Goal: Information Seeking & Learning: Learn about a topic

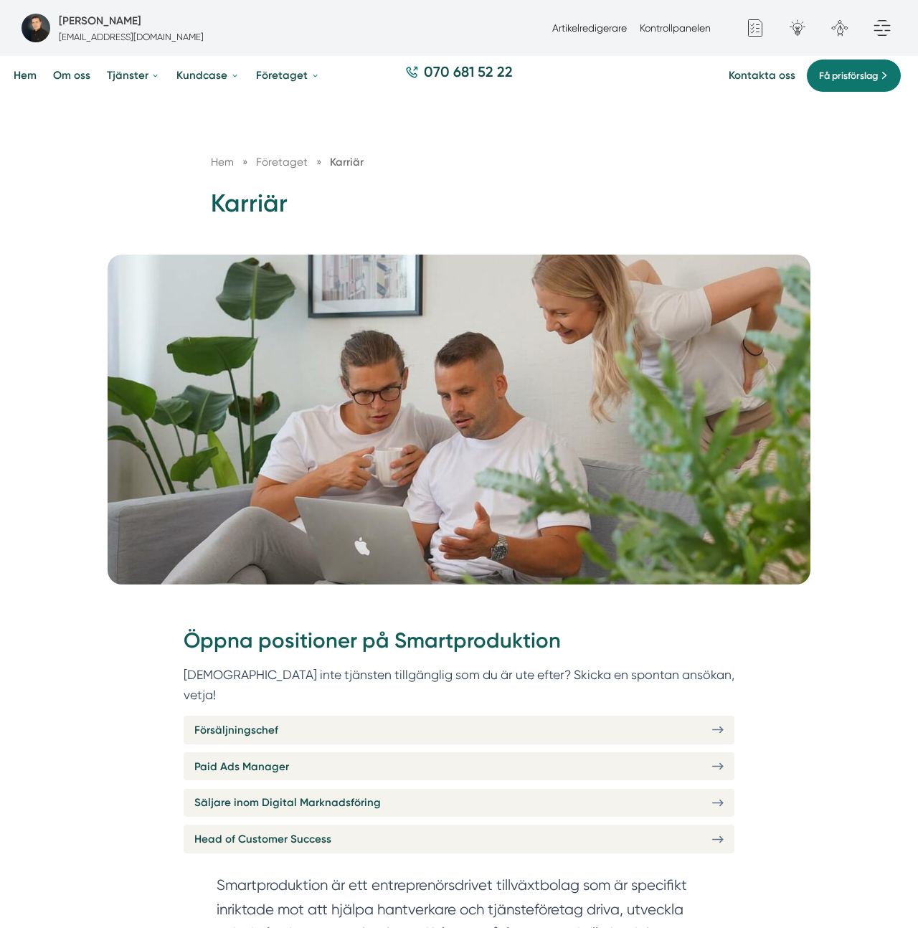
scroll to position [98, 0]
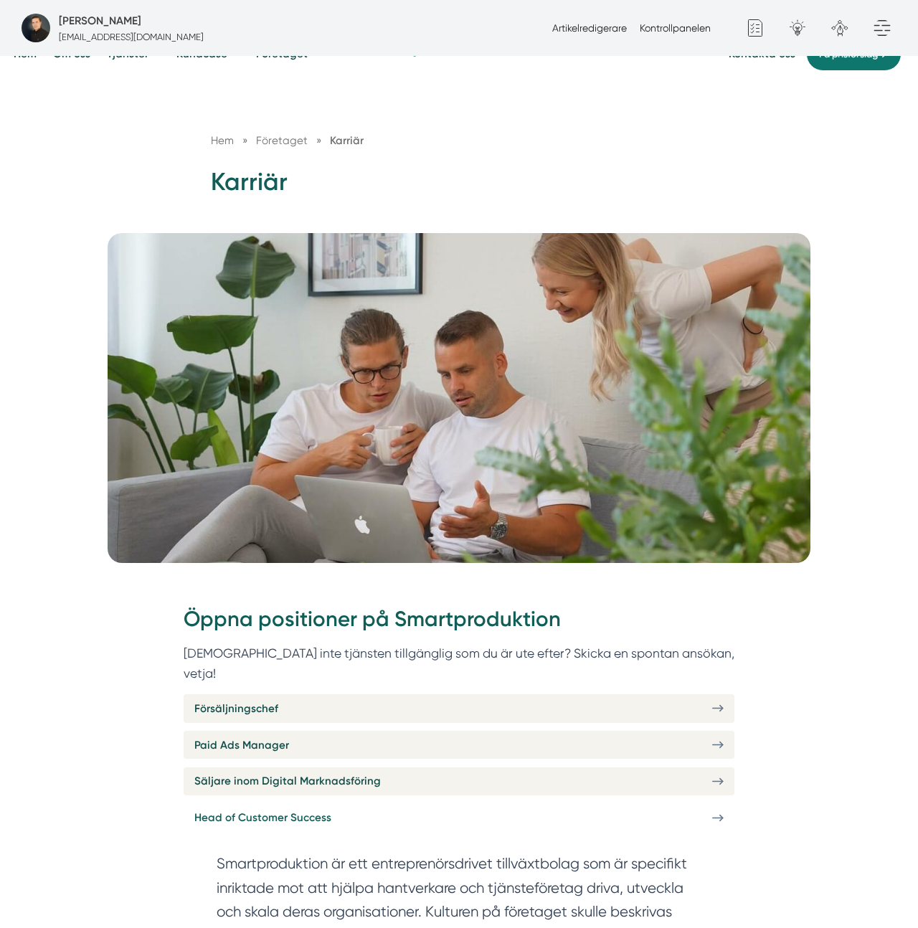
click at [253, 809] on span "Head of Customer Success" at bounding box center [262, 817] width 137 height 17
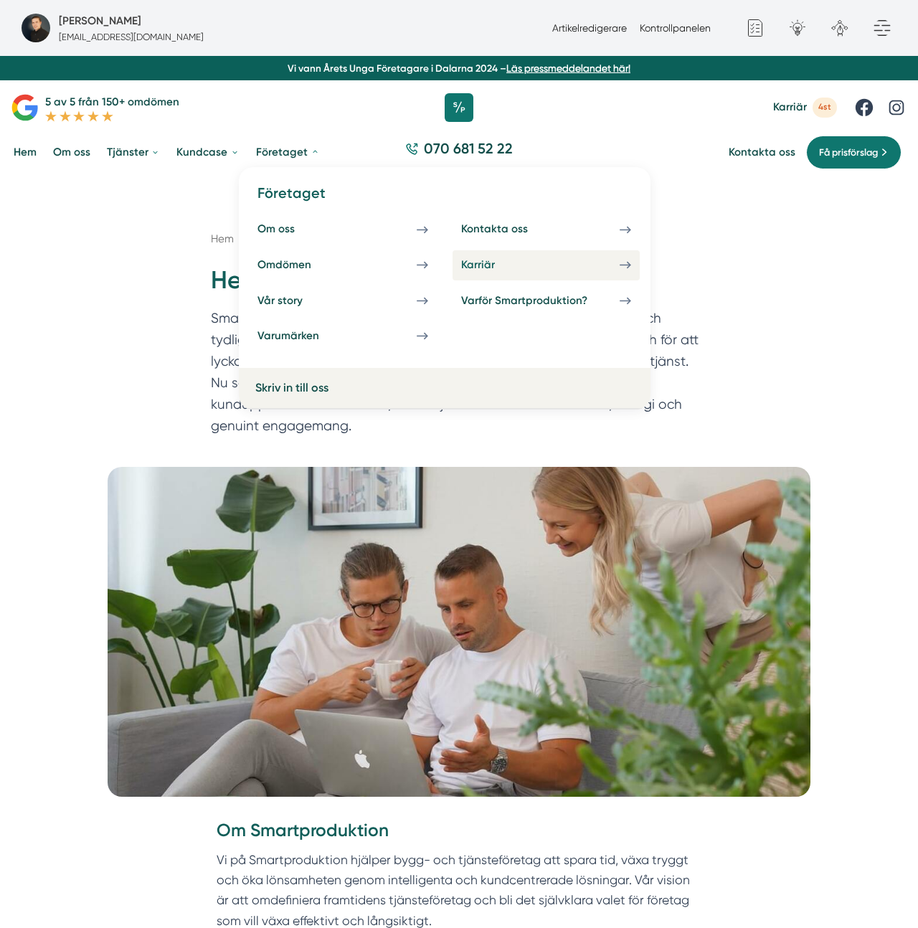
click at [483, 260] on div "Karriär" at bounding box center [494, 265] width 67 height 14
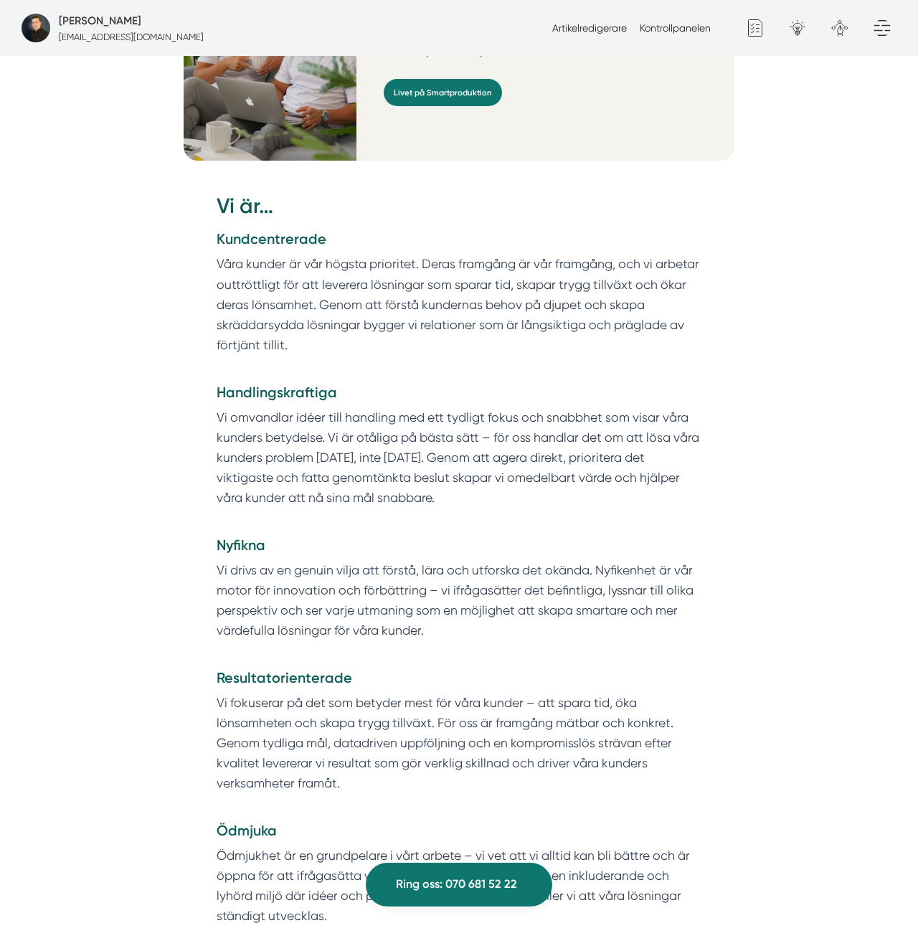
scroll to position [1290, 0]
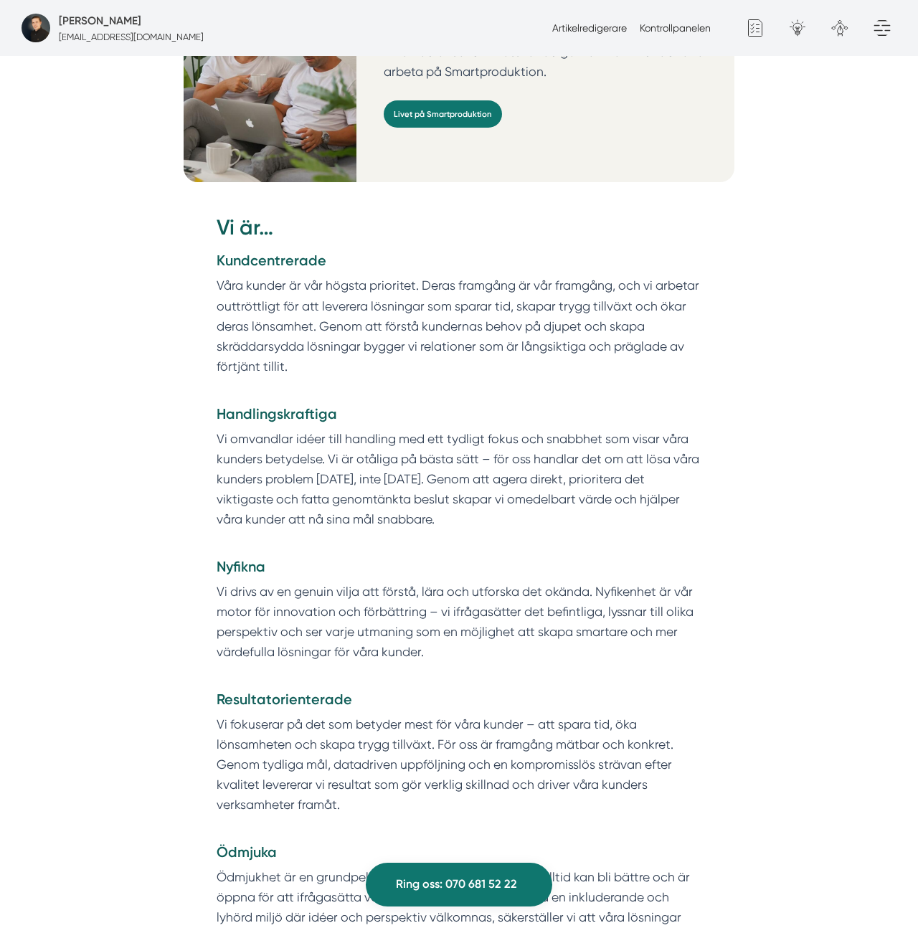
click at [228, 213] on h2 "Vi är…" at bounding box center [460, 232] width 486 height 38
click at [264, 252] on strong "Kundcentrerade" at bounding box center [272, 260] width 110 height 17
click at [264, 251] on h4 "Kundcentrerade" at bounding box center [460, 263] width 486 height 24
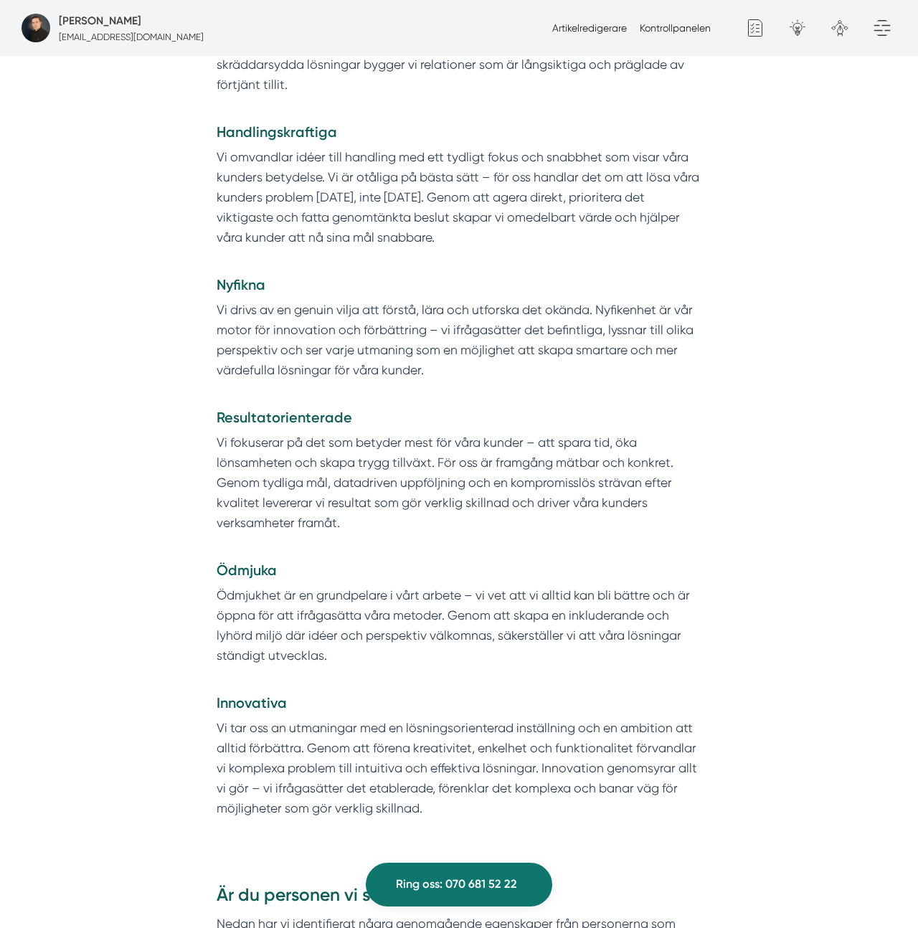
click at [247, 536] on div "Vi är… Kundcentrerade Våra kunder är vår högsta prioritet. Deras framgång är vå…" at bounding box center [460, 375] width 486 height 888
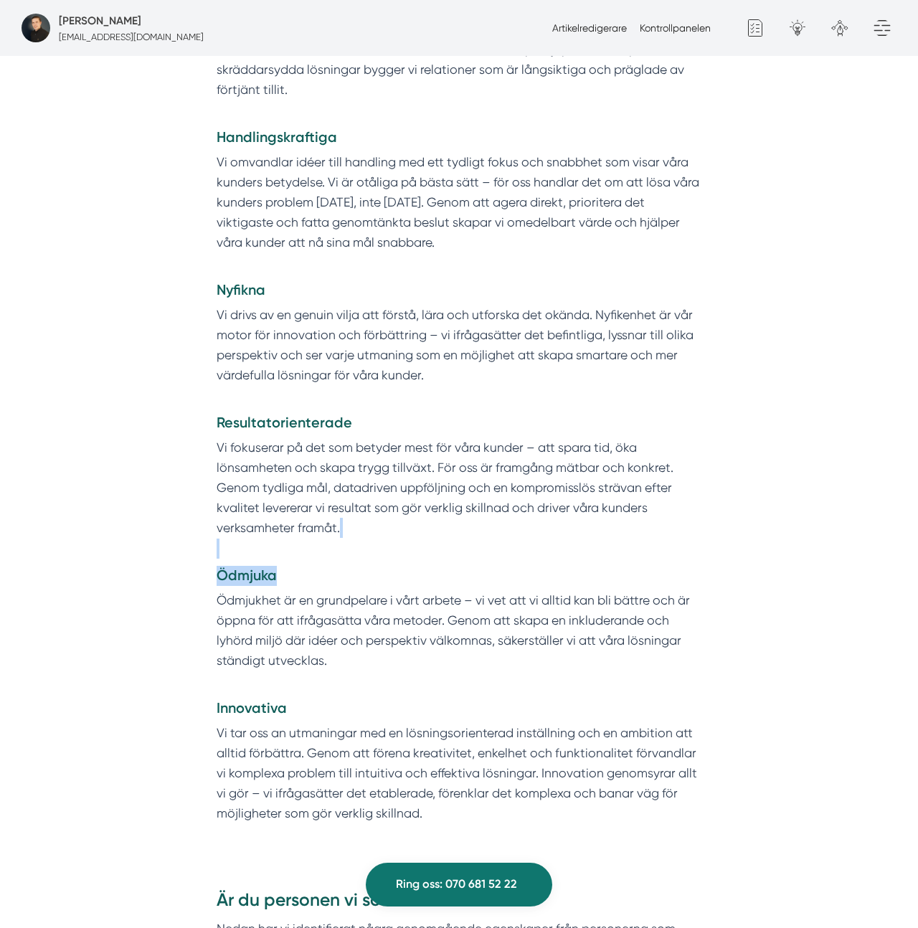
click at [247, 536] on div "Vi är… Kundcentrerade Våra kunder är vår högsta prioritet. Deras framgång är vå…" at bounding box center [460, 380] width 486 height 888
drag, startPoint x: 247, startPoint y: 536, endPoint x: 255, endPoint y: 578, distance: 43.2
click at [248, 537] on p "Vi fokuserar på det som betyder mest för våra kunder – att spara tid, öka lönsa…" at bounding box center [460, 498] width 486 height 121
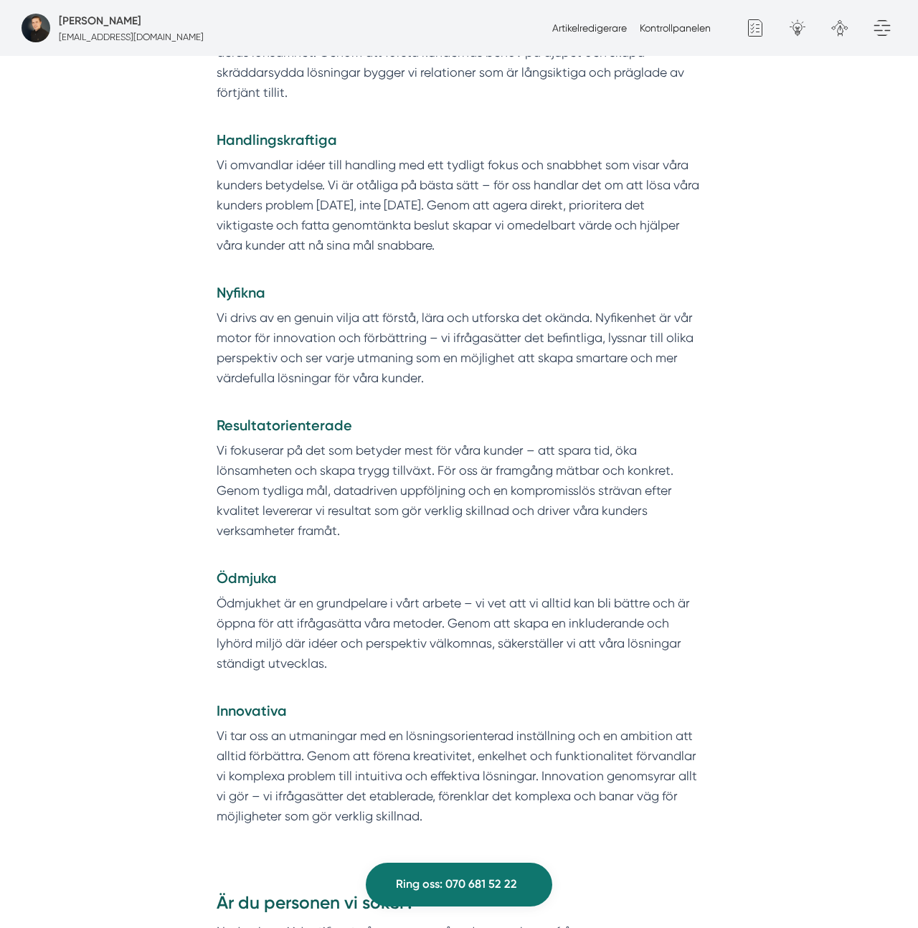
click at [247, 702] on h4 "Innovativa" at bounding box center [460, 714] width 486 height 24
click at [247, 704] on strong "Innovativa" at bounding box center [252, 712] width 70 height 17
click at [246, 704] on strong "Innovativa" at bounding box center [252, 712] width 70 height 17
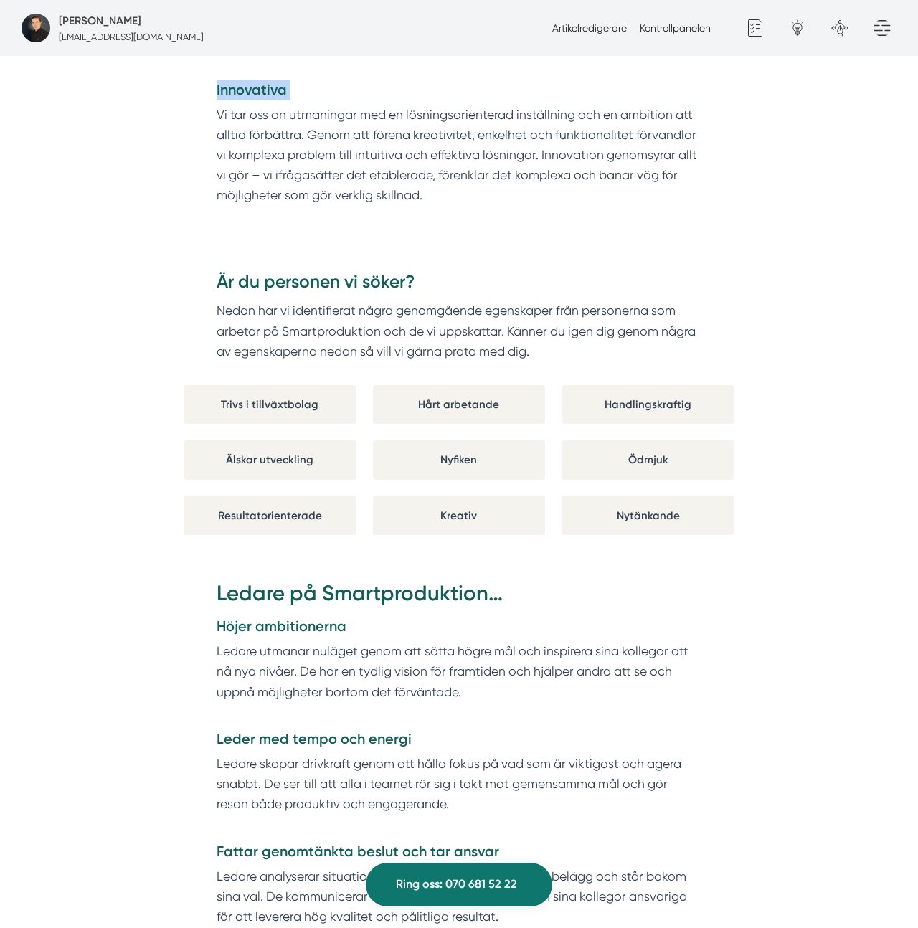
scroll to position [2184, 0]
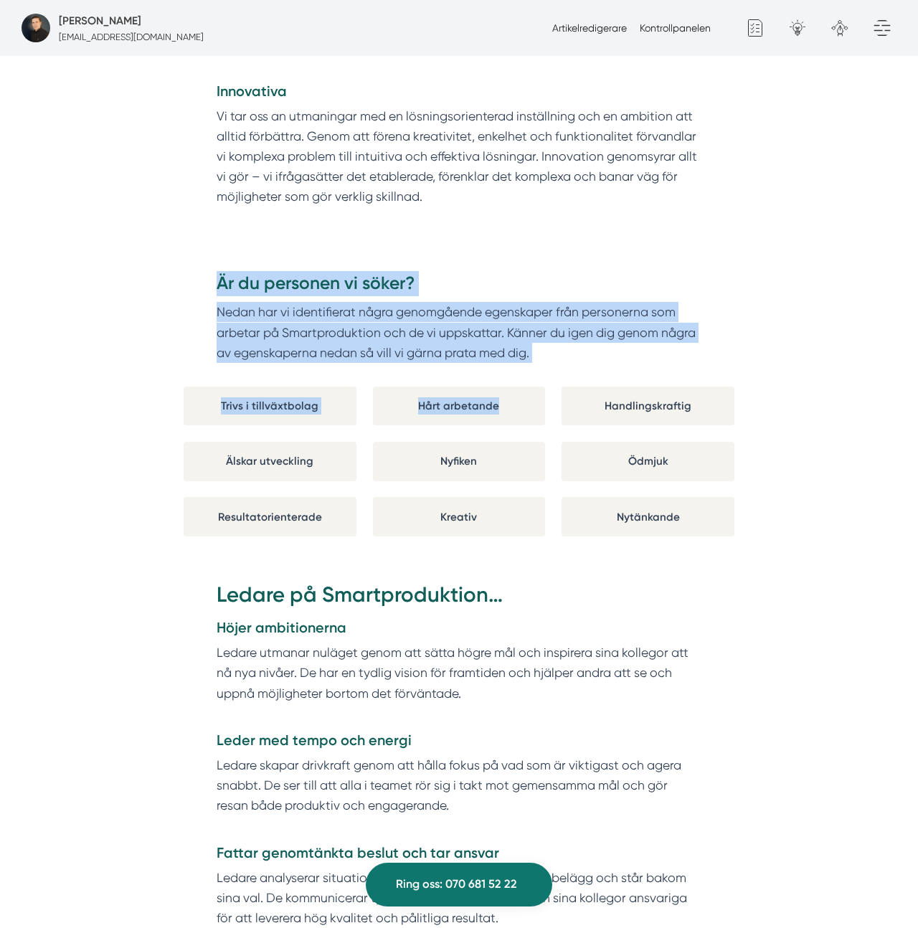
drag, startPoint x: 278, startPoint y: 304, endPoint x: 513, endPoint y: 415, distance: 260.3
click at [502, 415] on div "Är du personen vi söker? Nedan har vi identifierat några genomgående egenskaper…" at bounding box center [459, 404] width 551 height 298
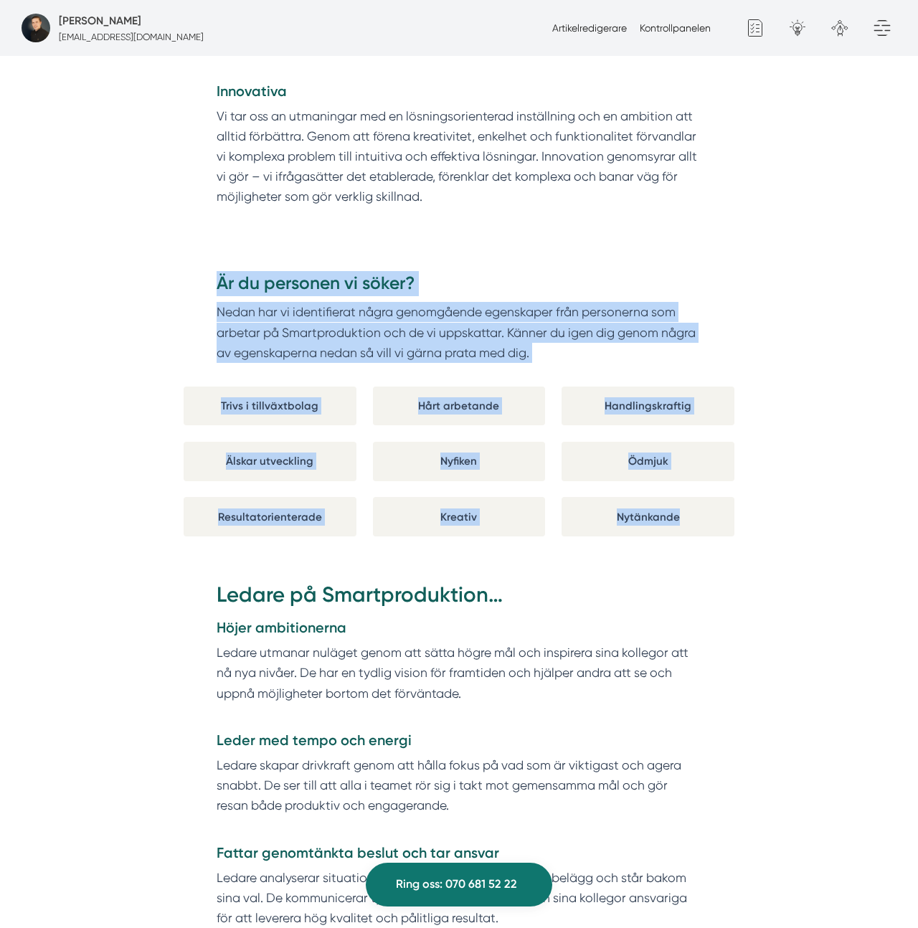
drag, startPoint x: 678, startPoint y: 514, endPoint x: 128, endPoint y: 275, distance: 599.5
click at [331, 255] on div "Är du personen vi söker? Nedan har vi identifierat några genomgående egenskaper…" at bounding box center [459, 404] width 551 height 298
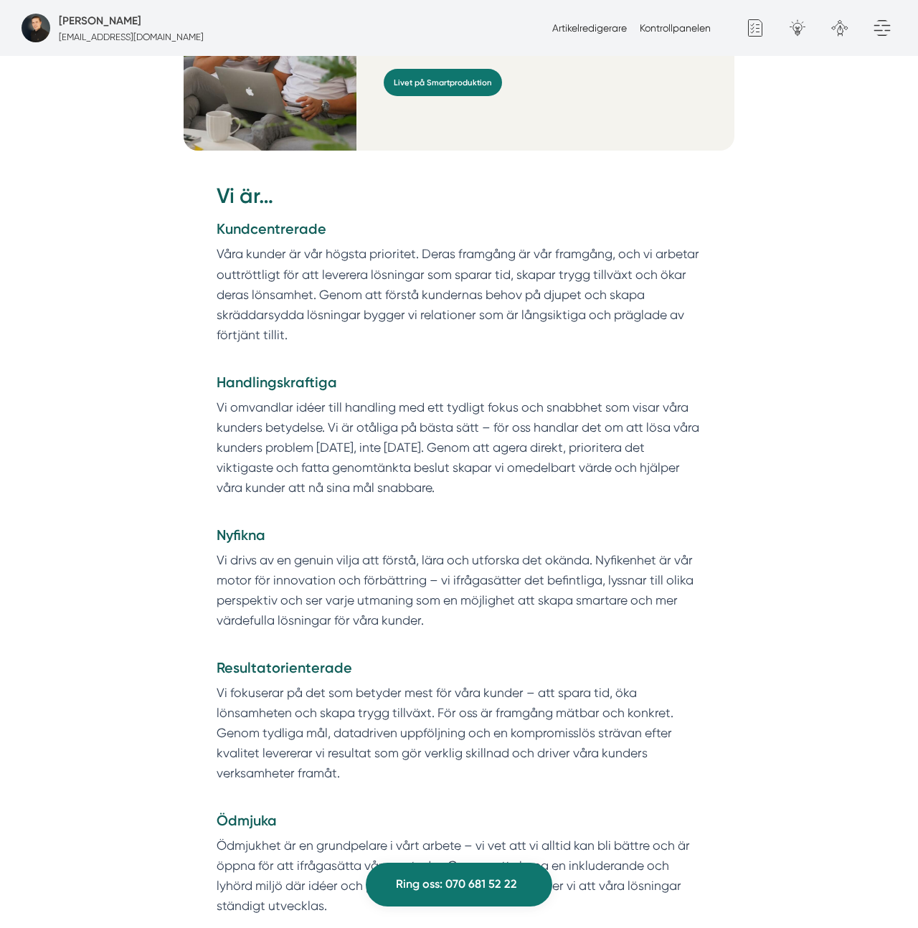
scroll to position [1312, 0]
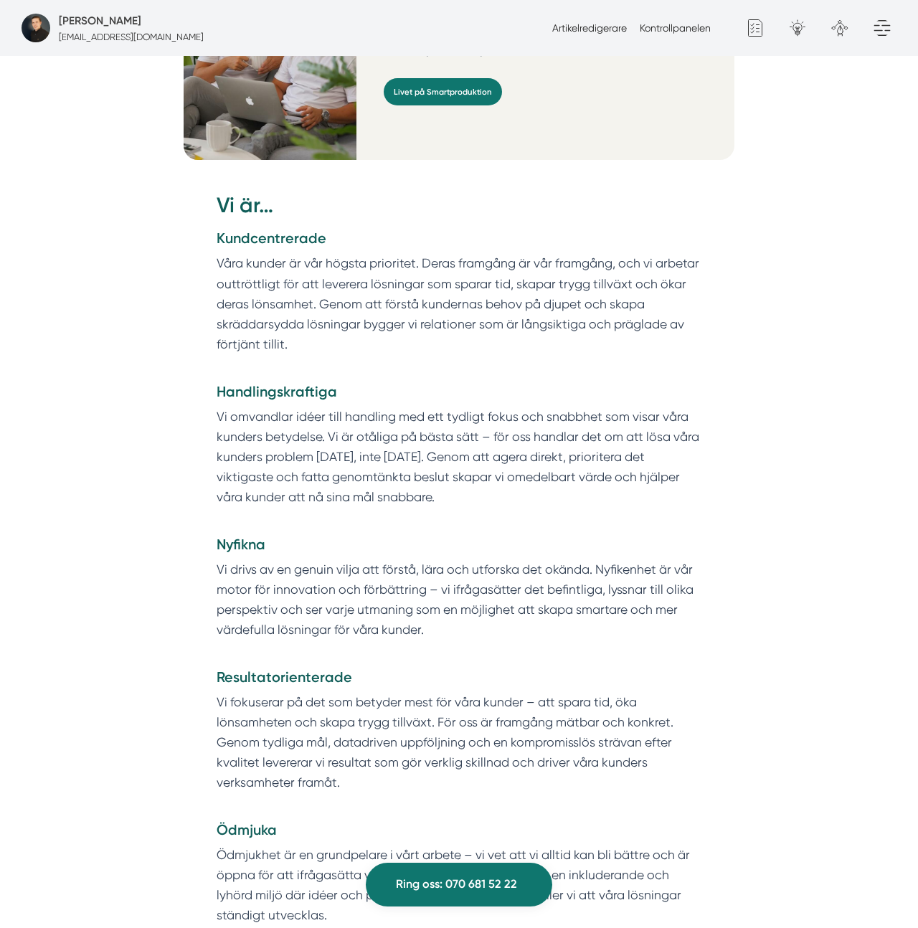
click at [290, 383] on strong "Handlingskraftiga" at bounding box center [277, 391] width 121 height 17
click at [243, 536] on strong "Nyfikna" at bounding box center [241, 544] width 49 height 17
drag, startPoint x: 128, startPoint y: 544, endPoint x: 138, endPoint y: 545, distance: 10.8
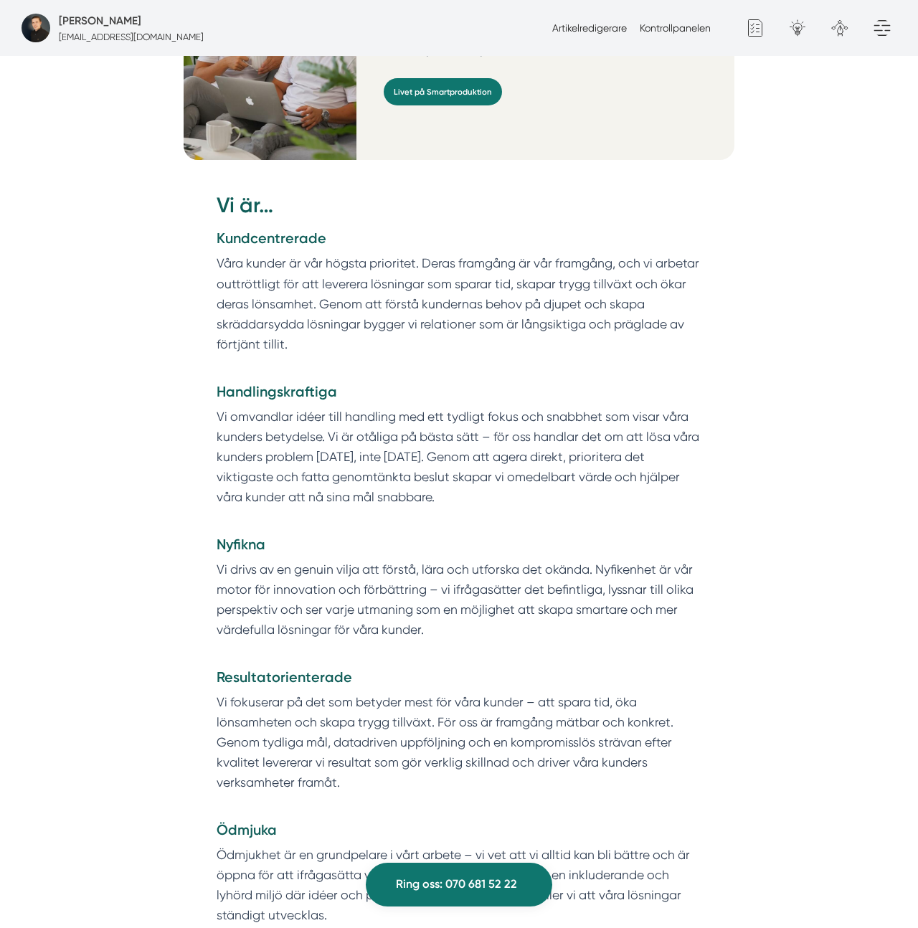
drag, startPoint x: 886, startPoint y: 361, endPoint x: 164, endPoint y: 358, distance: 721.7
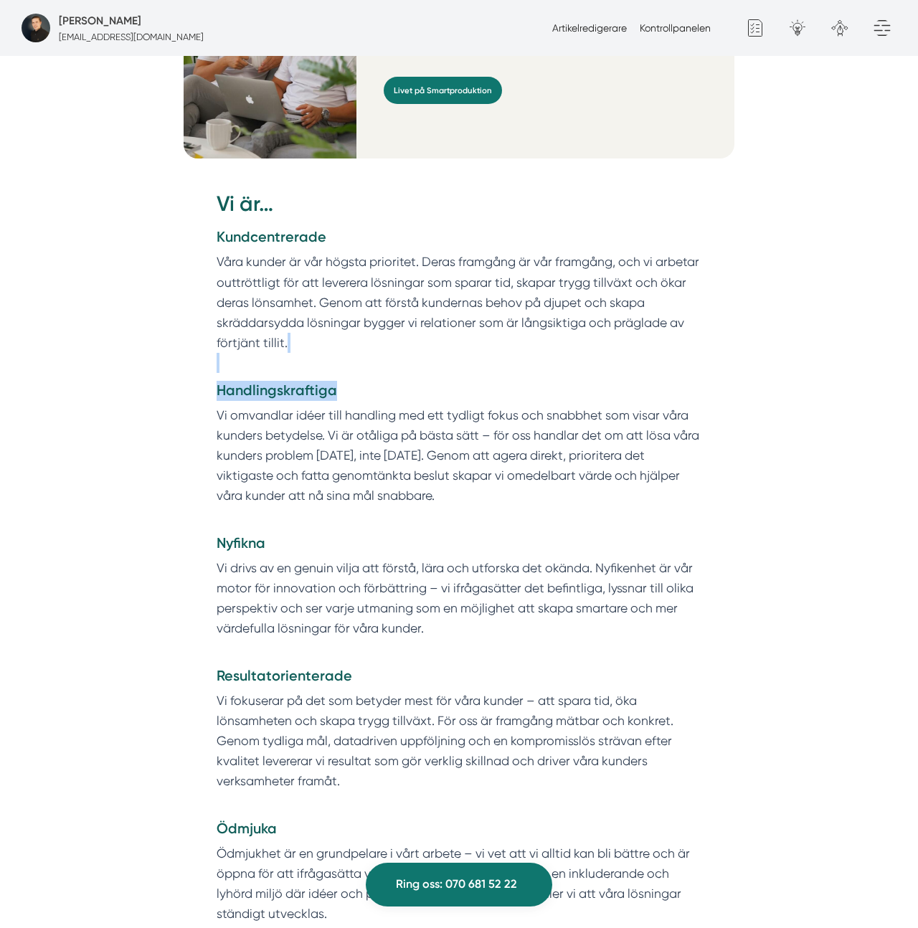
scroll to position [1314, 0]
click at [414, 452] on p "Vi omvandlar idéer till handling med ett tydligt fokus och snabbhet som visar v…" at bounding box center [460, 465] width 486 height 121
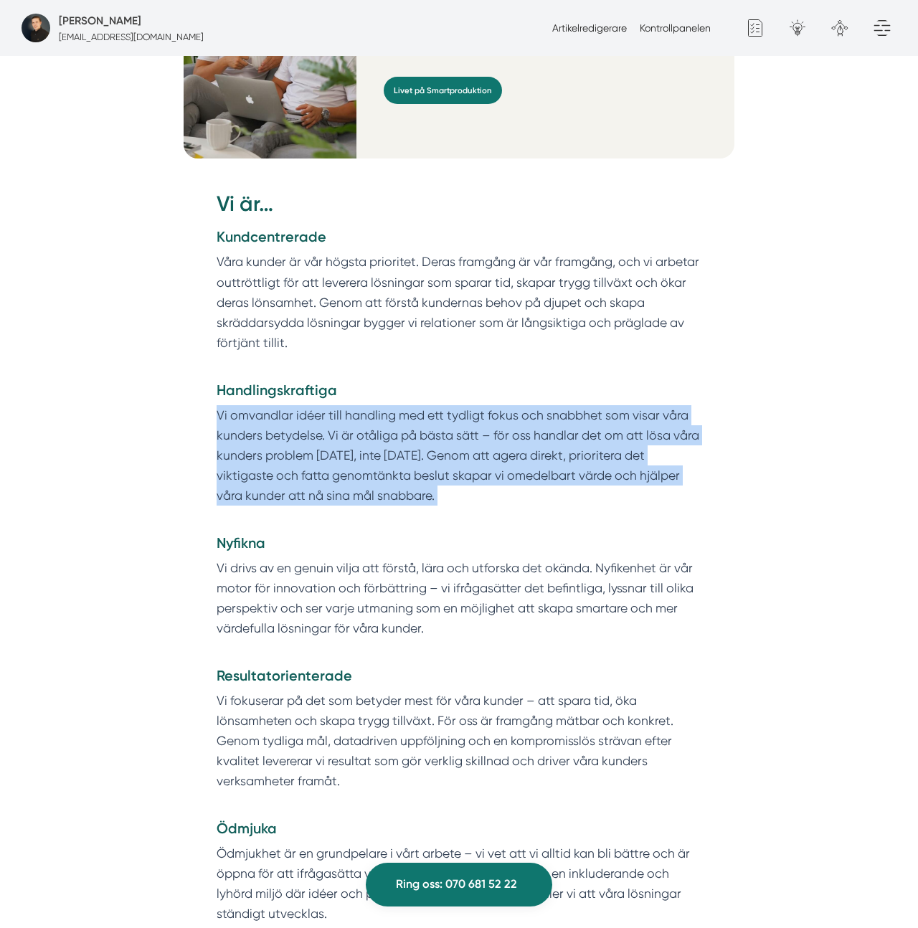
click at [414, 452] on p "Vi omvandlar idéer till handling med ett tydligt fokus och snabbhet som visar v…" at bounding box center [460, 465] width 486 height 121
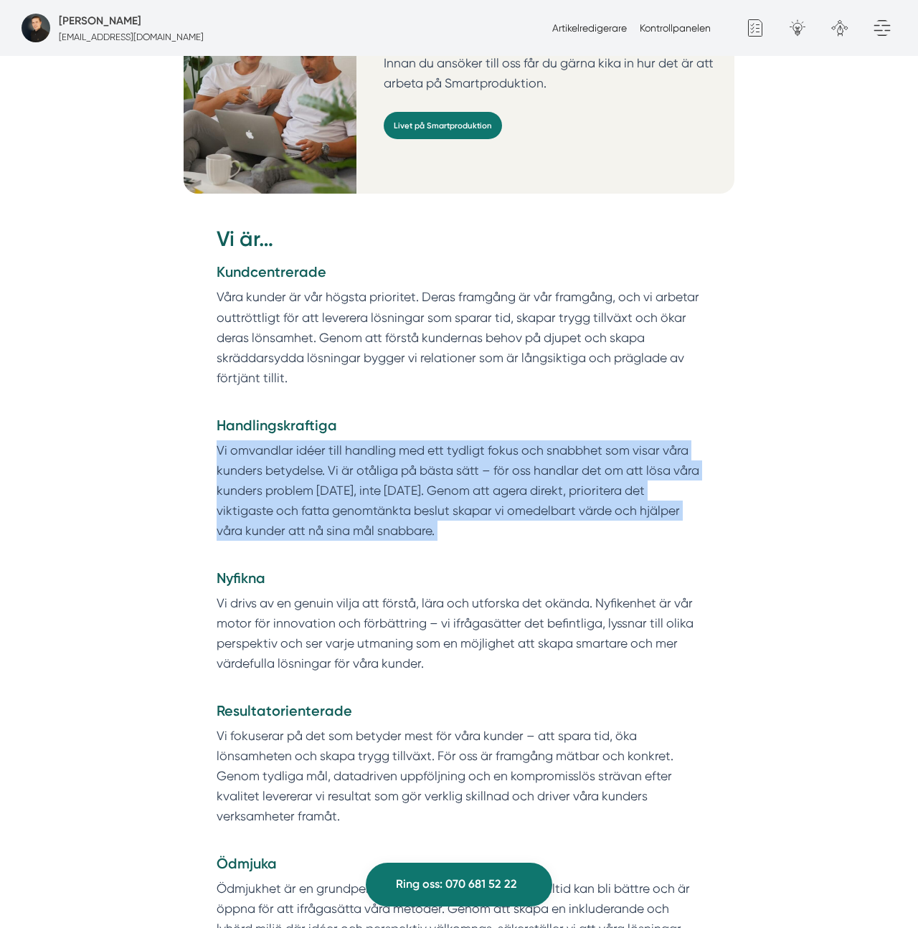
scroll to position [1279, 0]
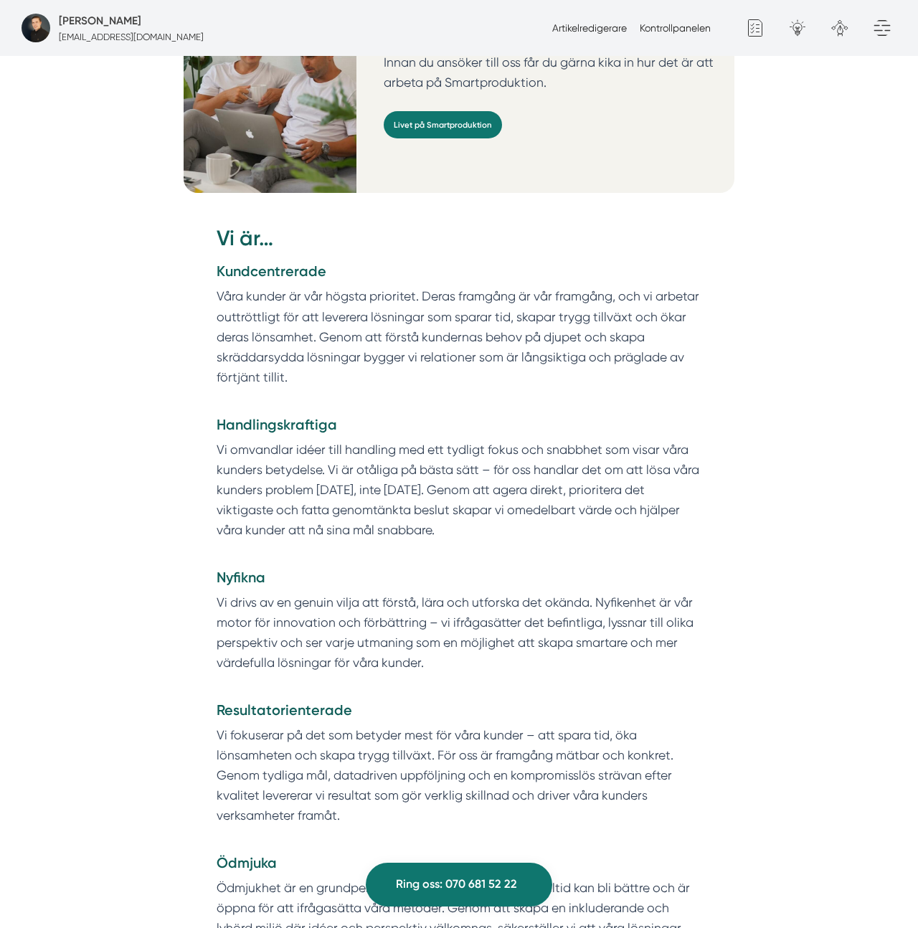
drag, startPoint x: 847, startPoint y: 563, endPoint x: 796, endPoint y: 569, distance: 52.0
click at [506, 471] on p "Vi omvandlar idéer till handling med ett tydligt fokus och snabbhet som visar v…" at bounding box center [460, 500] width 486 height 121
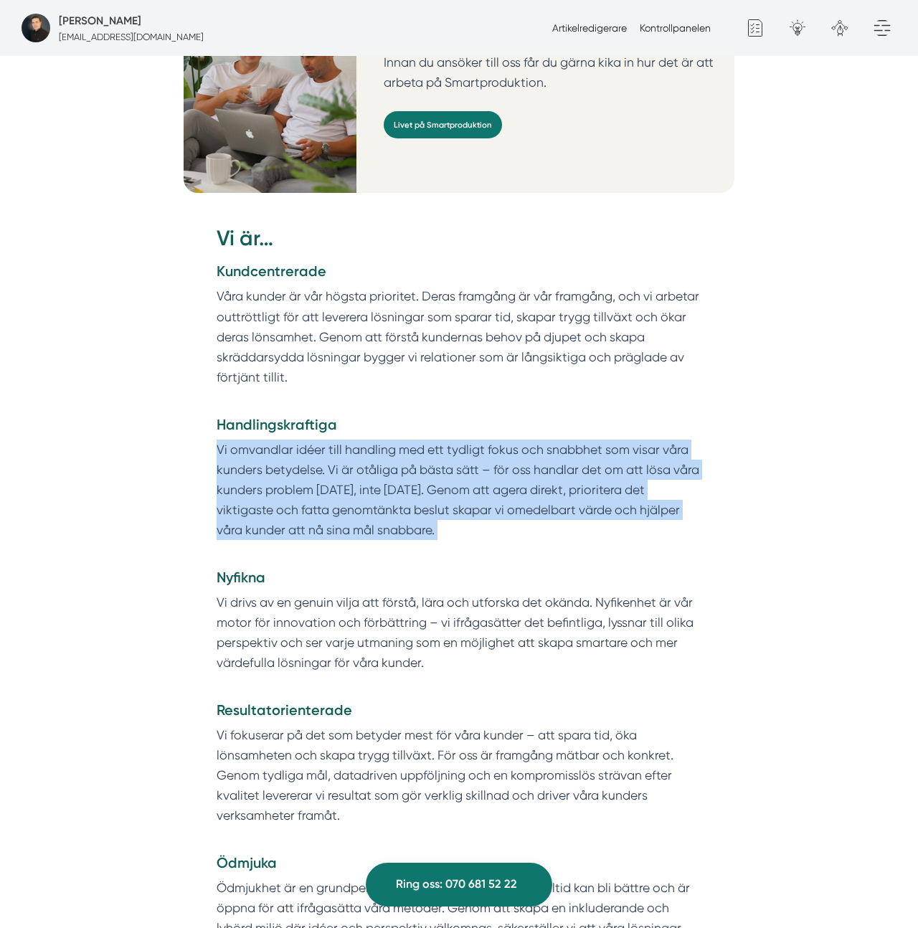
click at [506, 471] on p "Vi omvandlar idéer till handling med ett tydligt fokus och snabbhet som visar v…" at bounding box center [460, 500] width 486 height 121
click at [507, 474] on p "Vi omvandlar idéer till handling med ett tydligt fokus och snabbhet som visar v…" at bounding box center [460, 500] width 486 height 121
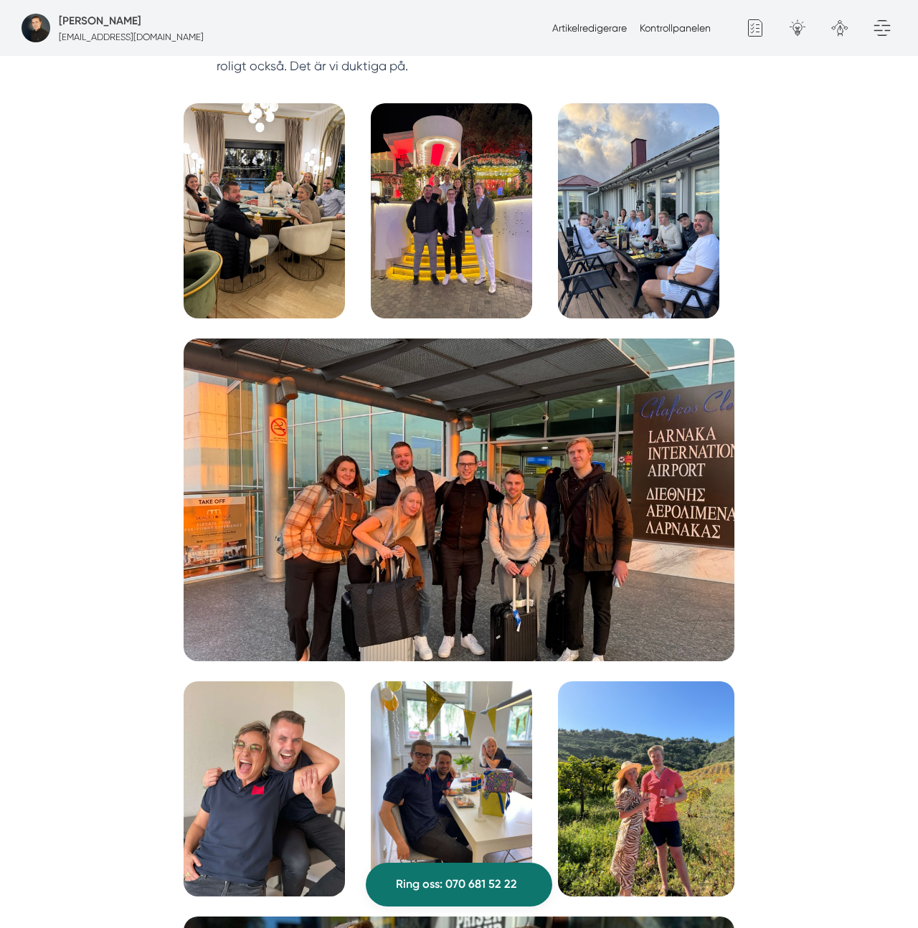
scroll to position [4258, 0]
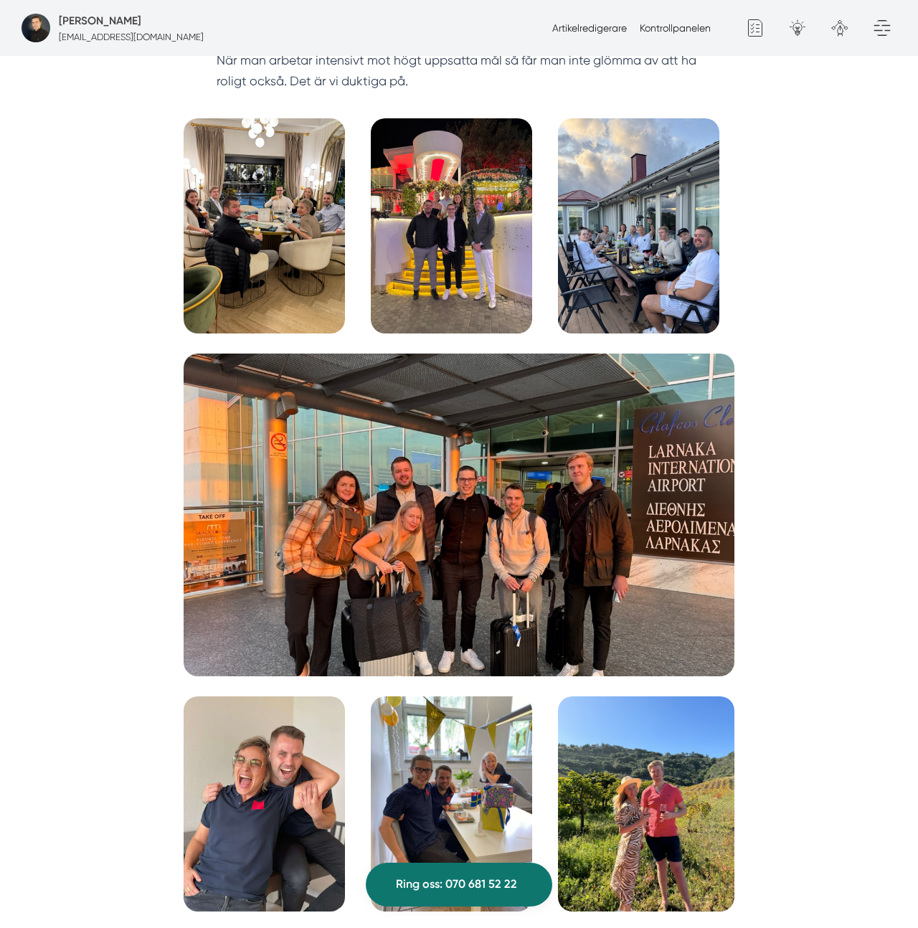
click at [383, 570] on img at bounding box center [459, 515] width 551 height 323
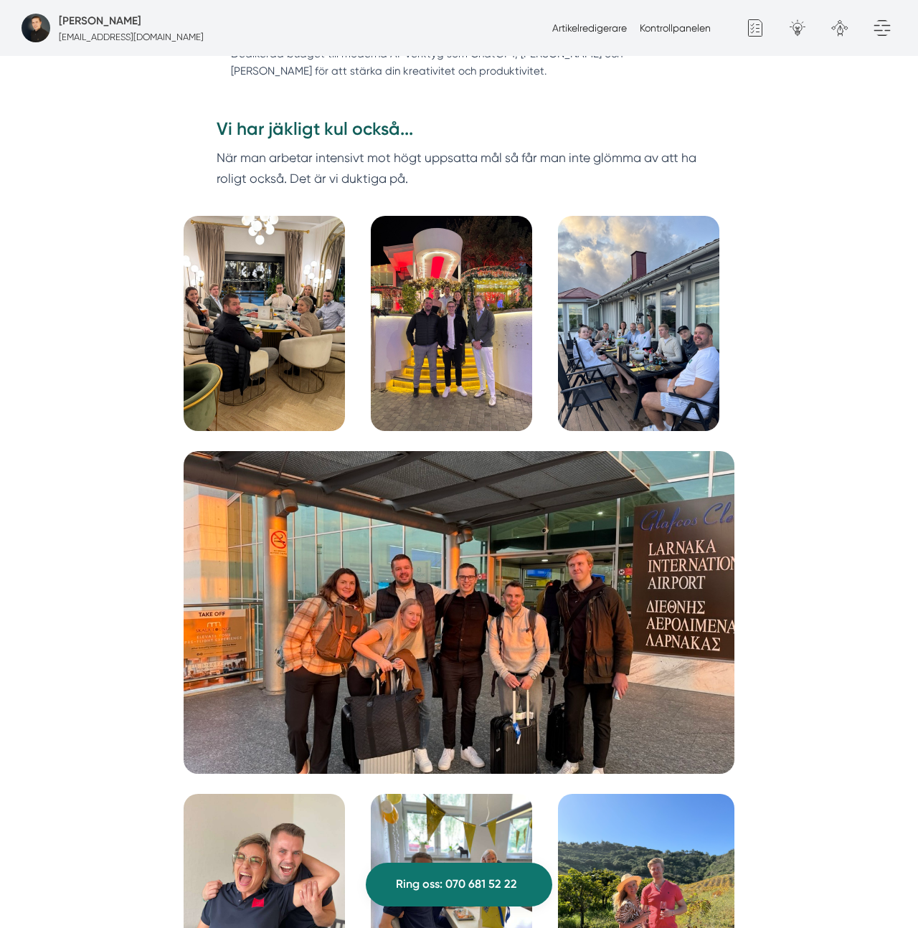
scroll to position [4110, 0]
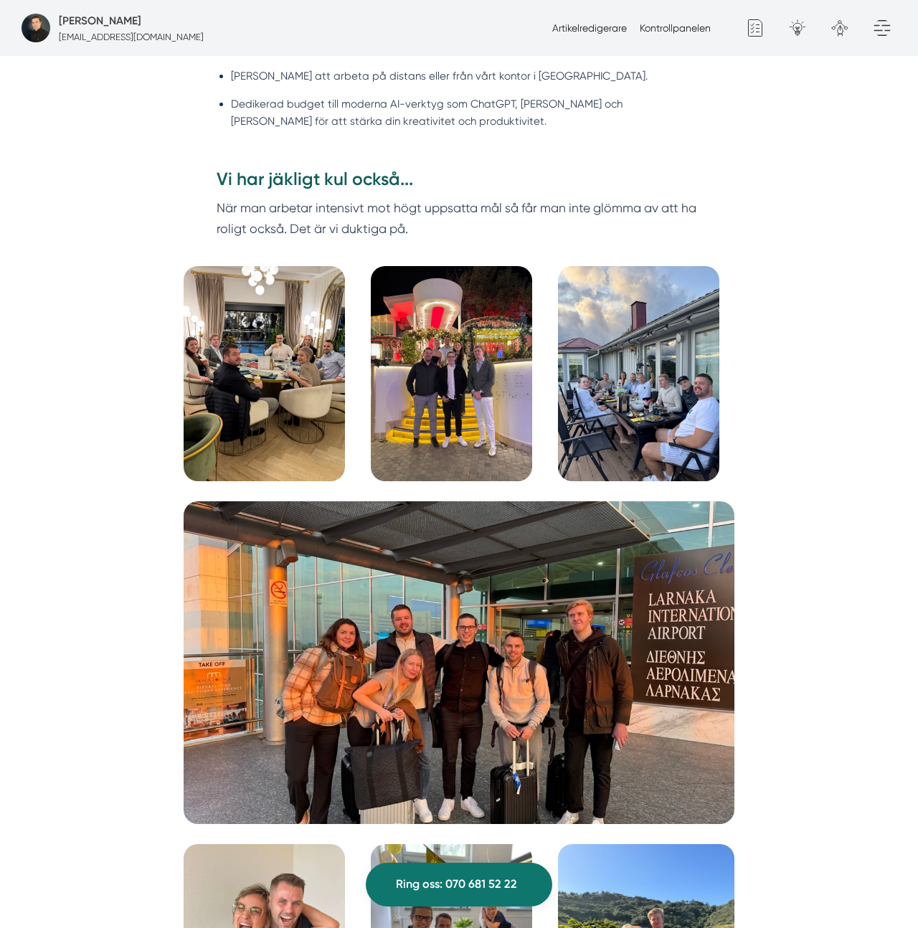
click at [278, 435] on img at bounding box center [264, 373] width 161 height 215
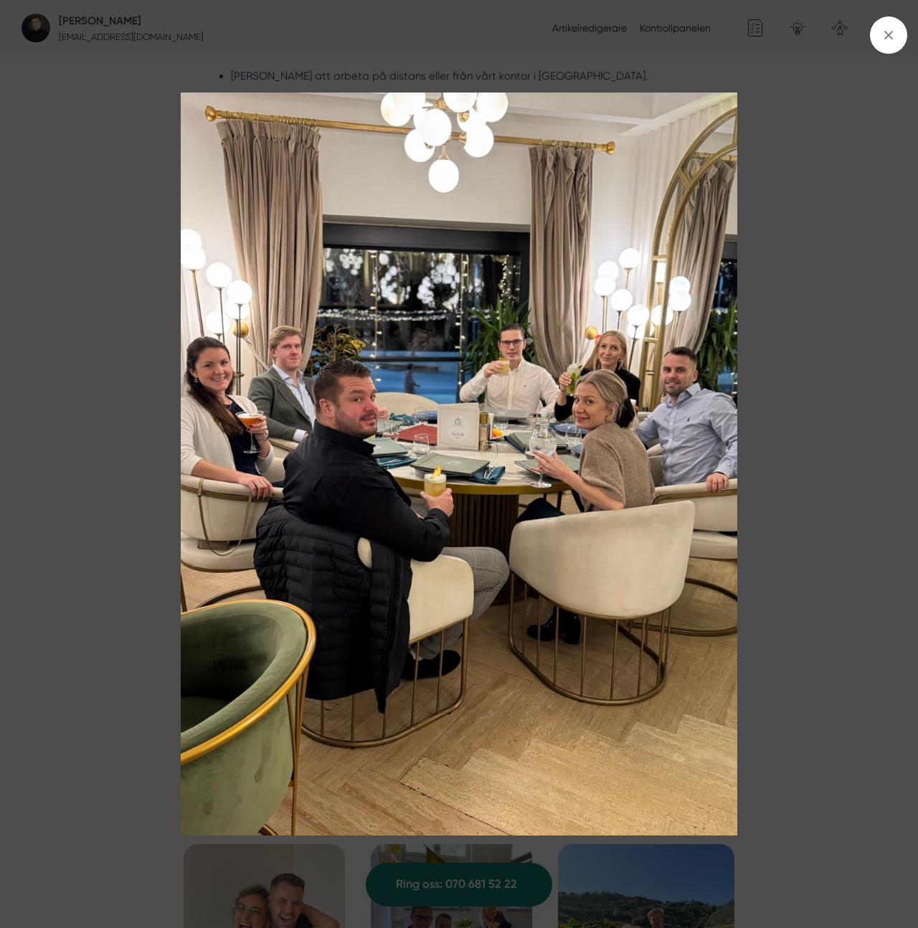
click at [278, 435] on img at bounding box center [459, 464] width 819 height 743
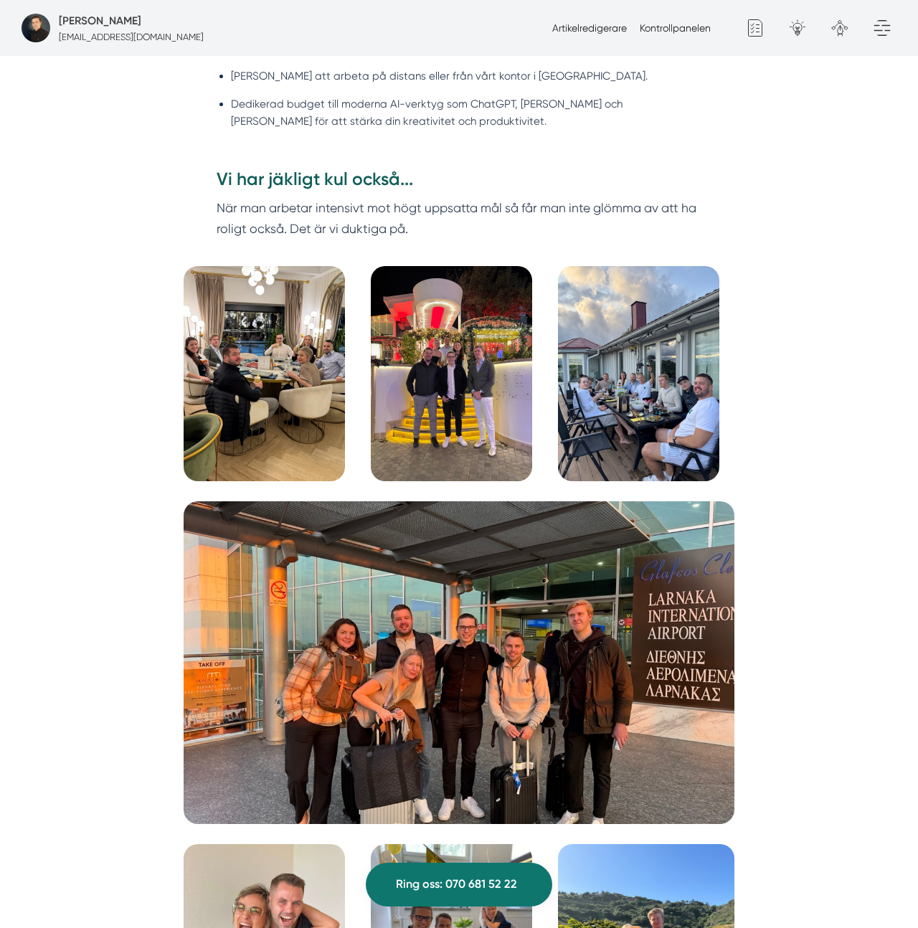
click at [292, 425] on img at bounding box center [264, 373] width 161 height 215
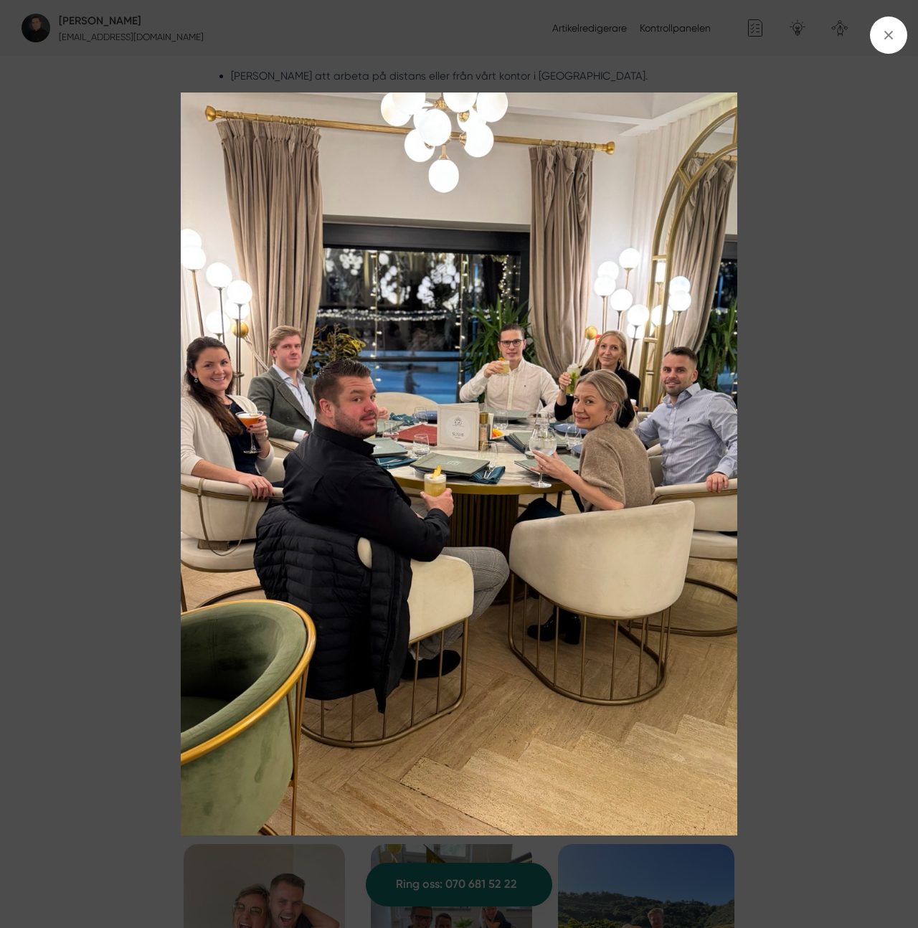
click at [292, 425] on img at bounding box center [459, 464] width 819 height 743
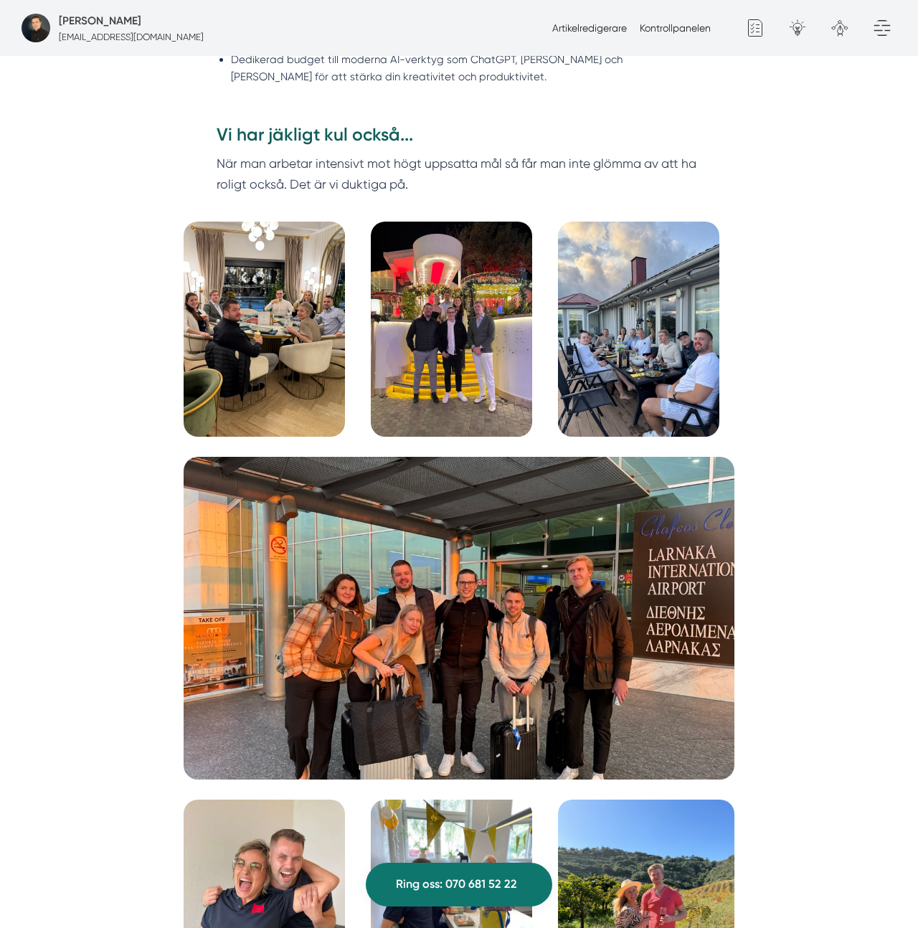
scroll to position [4160, 0]
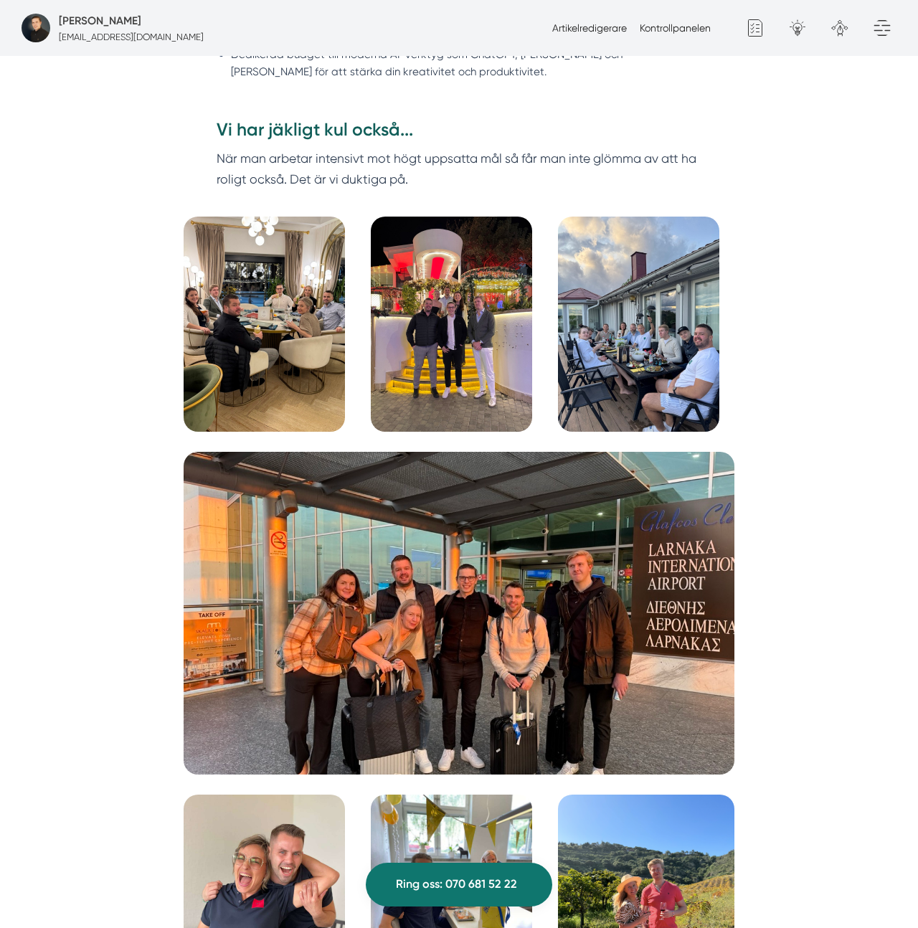
click at [501, 336] on img at bounding box center [451, 324] width 161 height 215
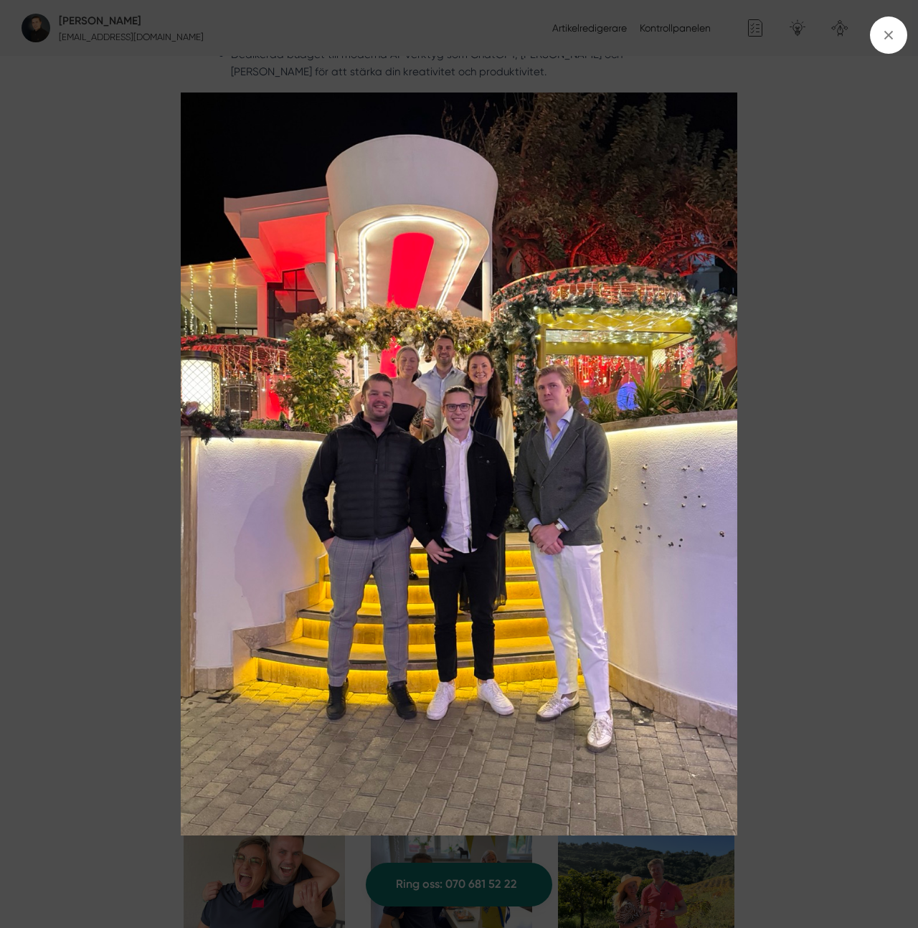
click at [496, 335] on img at bounding box center [459, 464] width 819 height 743
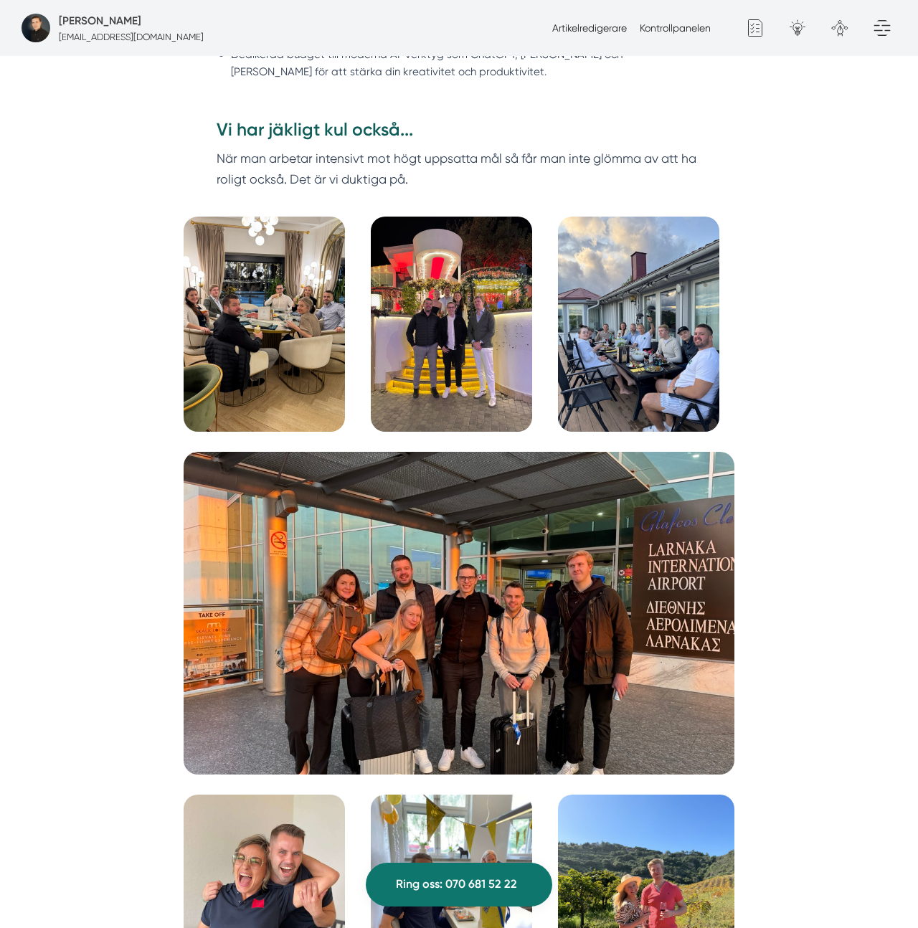
click at [699, 406] on img at bounding box center [638, 324] width 161 height 215
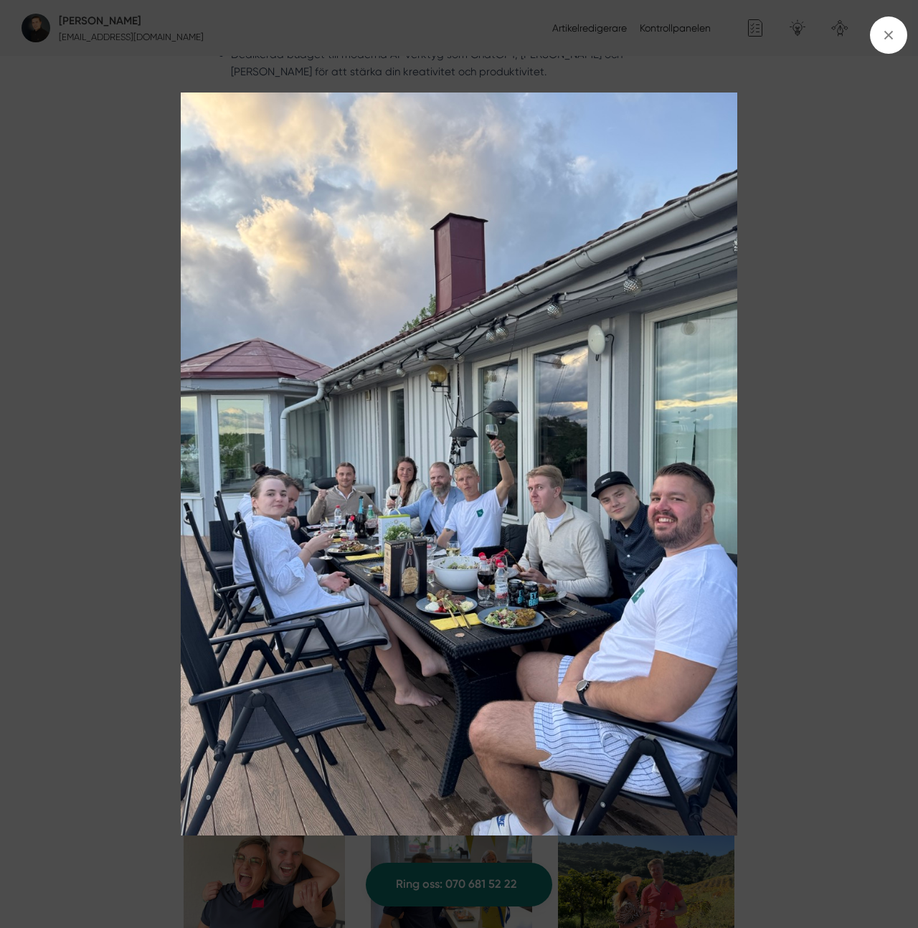
click at [641, 519] on img at bounding box center [459, 464] width 819 height 743
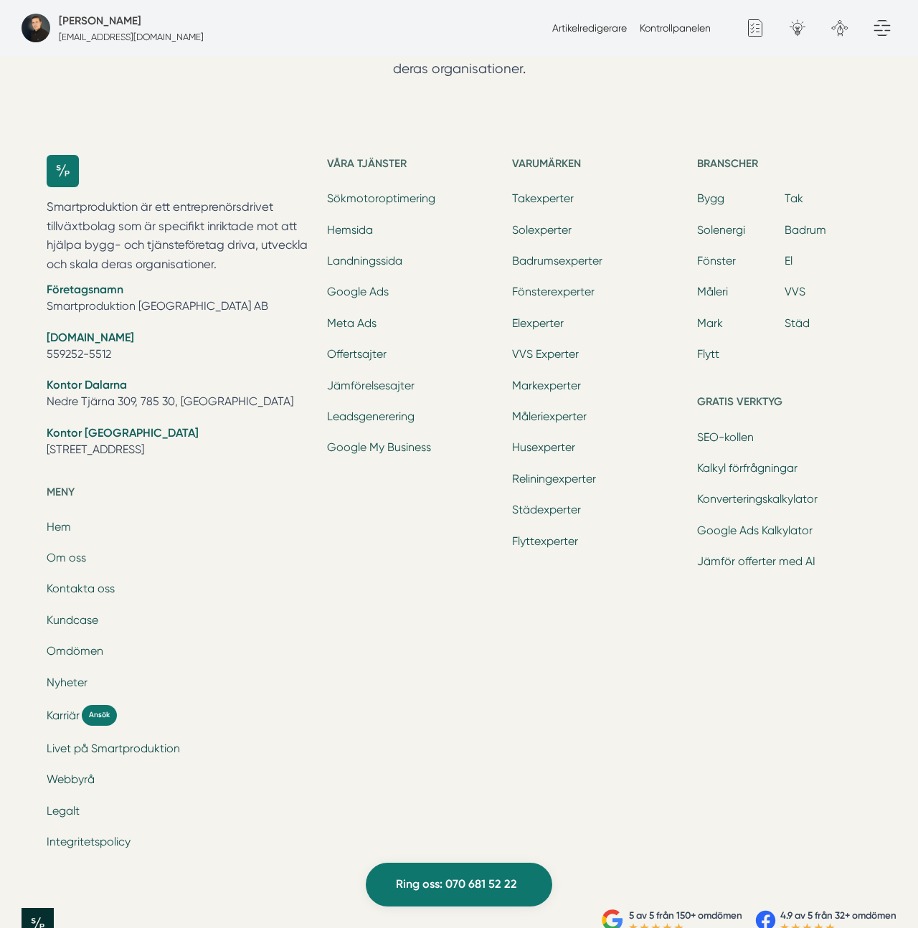
scroll to position [5802, 0]
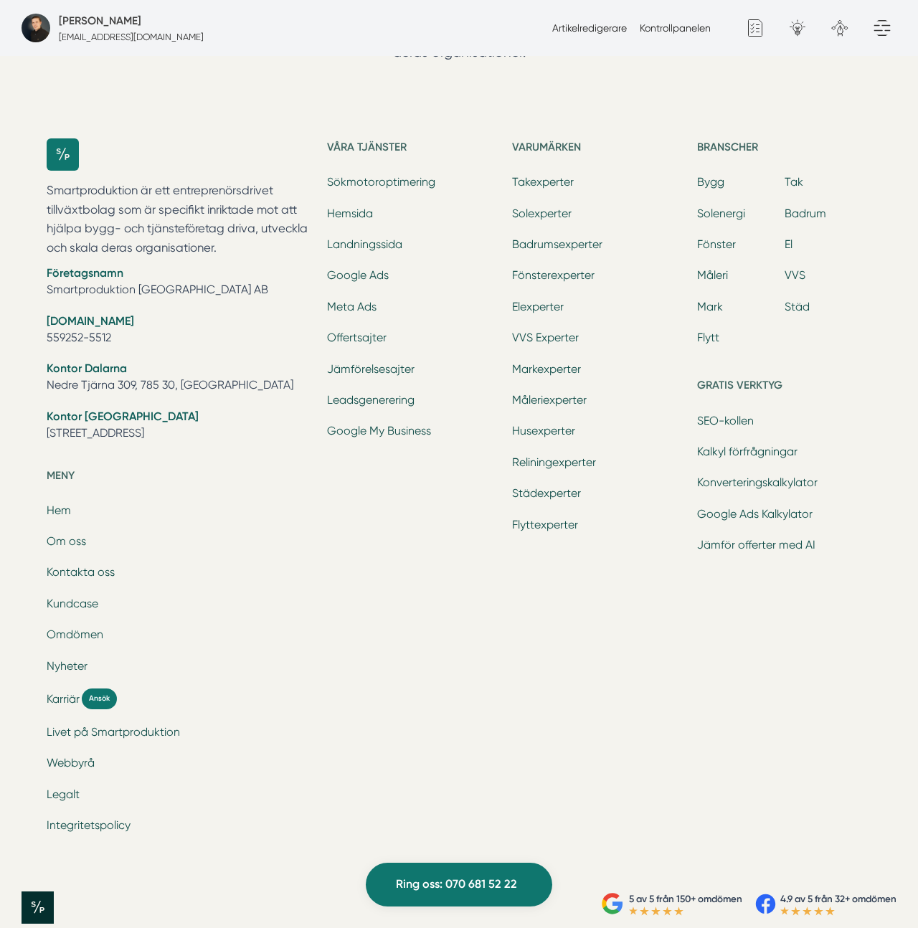
click at [215, 419] on li "Kontor Stockholm Tellusborgsvägen 67, 126 29, Hägersten" at bounding box center [179, 426] width 264 height 37
click at [202, 366] on li "Kontor Dalarna Nedre Tjärna 309, 785 30, Gagnef" at bounding box center [179, 378] width 264 height 37
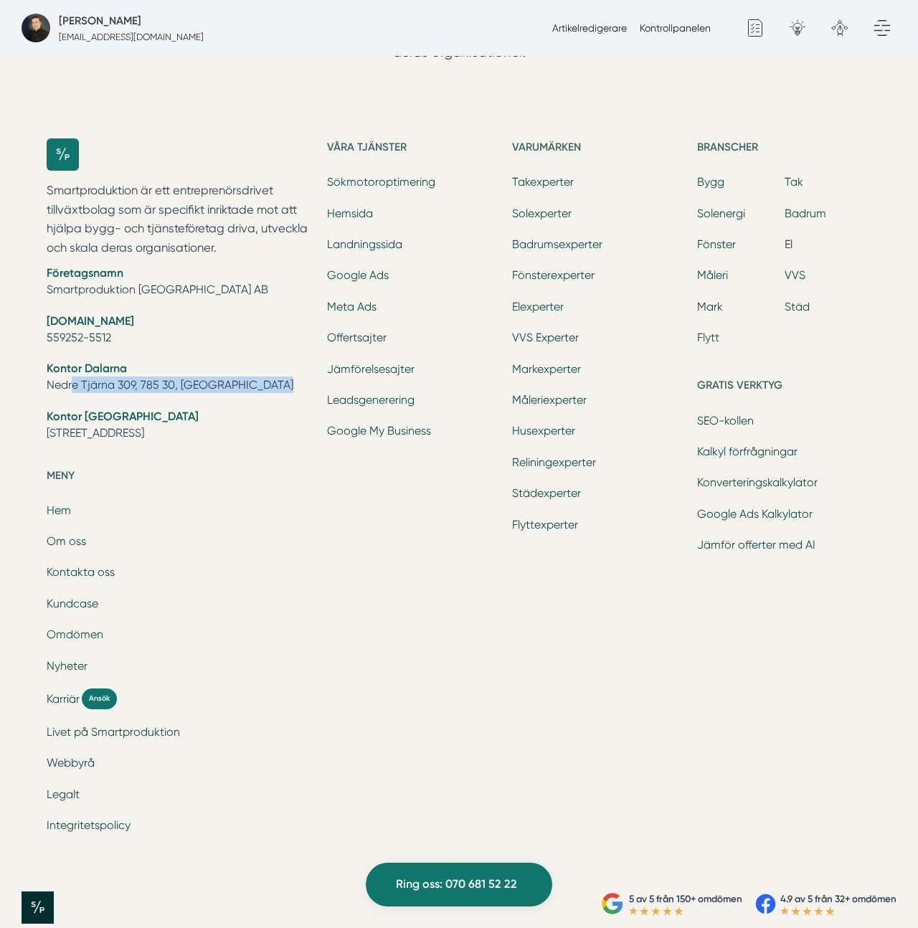
click at [202, 366] on li "Kontor Dalarna Nedre Tjärna 309, 785 30, Gagnef" at bounding box center [179, 378] width 264 height 37
click at [189, 368] on li "Kontor Dalarna Nedre Tjärna 309, 785 30, Gagnef" at bounding box center [179, 378] width 264 height 37
click at [362, 138] on h5 "Våra tjänster" at bounding box center [414, 149] width 174 height 22
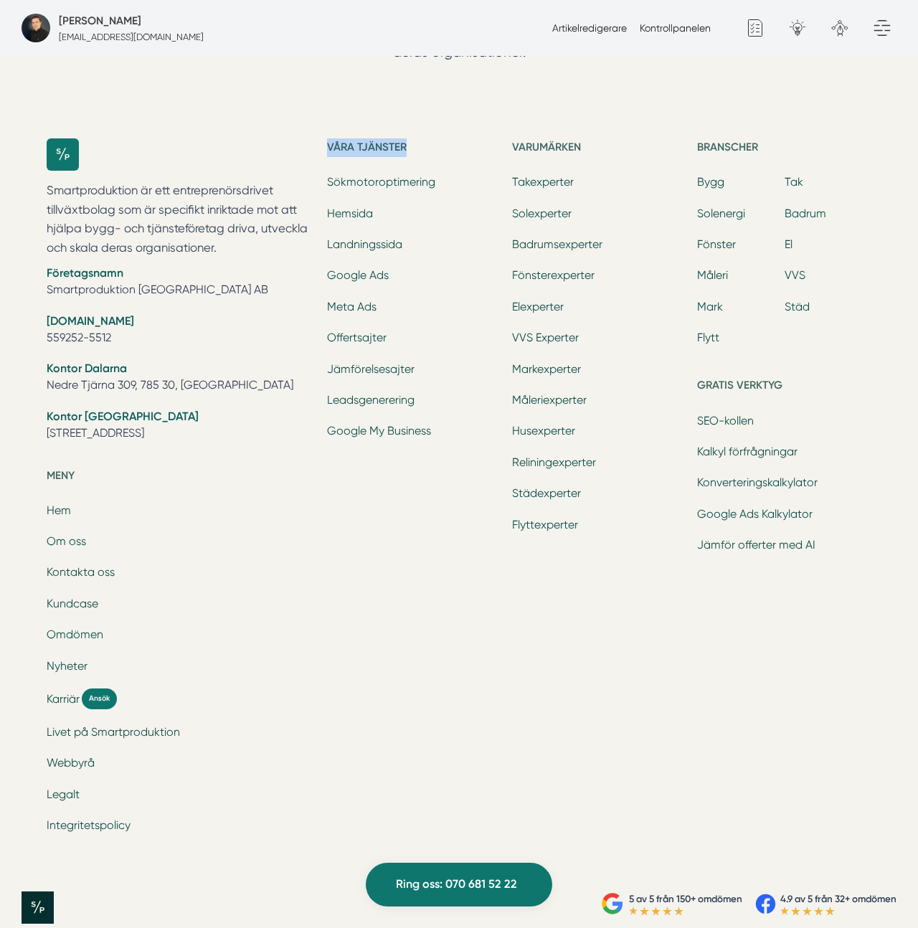
click at [362, 138] on h5 "Våra tjänster" at bounding box center [414, 149] width 174 height 22
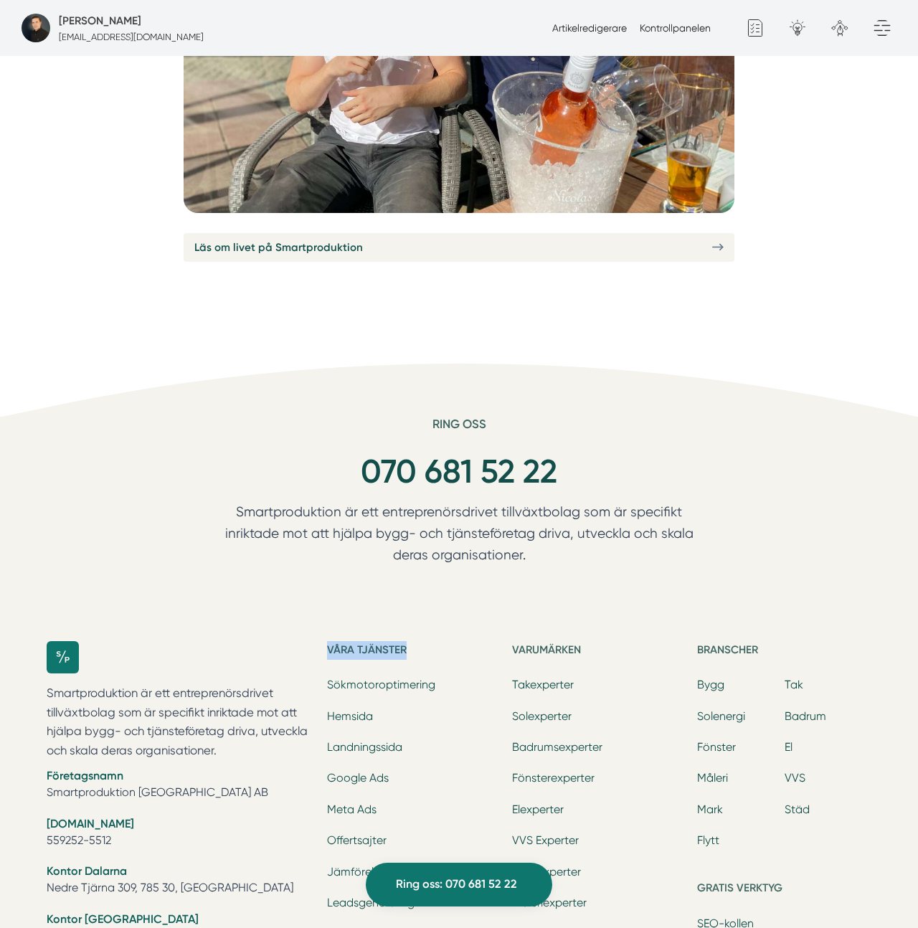
scroll to position [5300, 0]
click at [443, 464] on link "070 681 52 22" at bounding box center [459, 470] width 197 height 39
click at [209, 416] on h6 "Ring oss" at bounding box center [459, 429] width 524 height 26
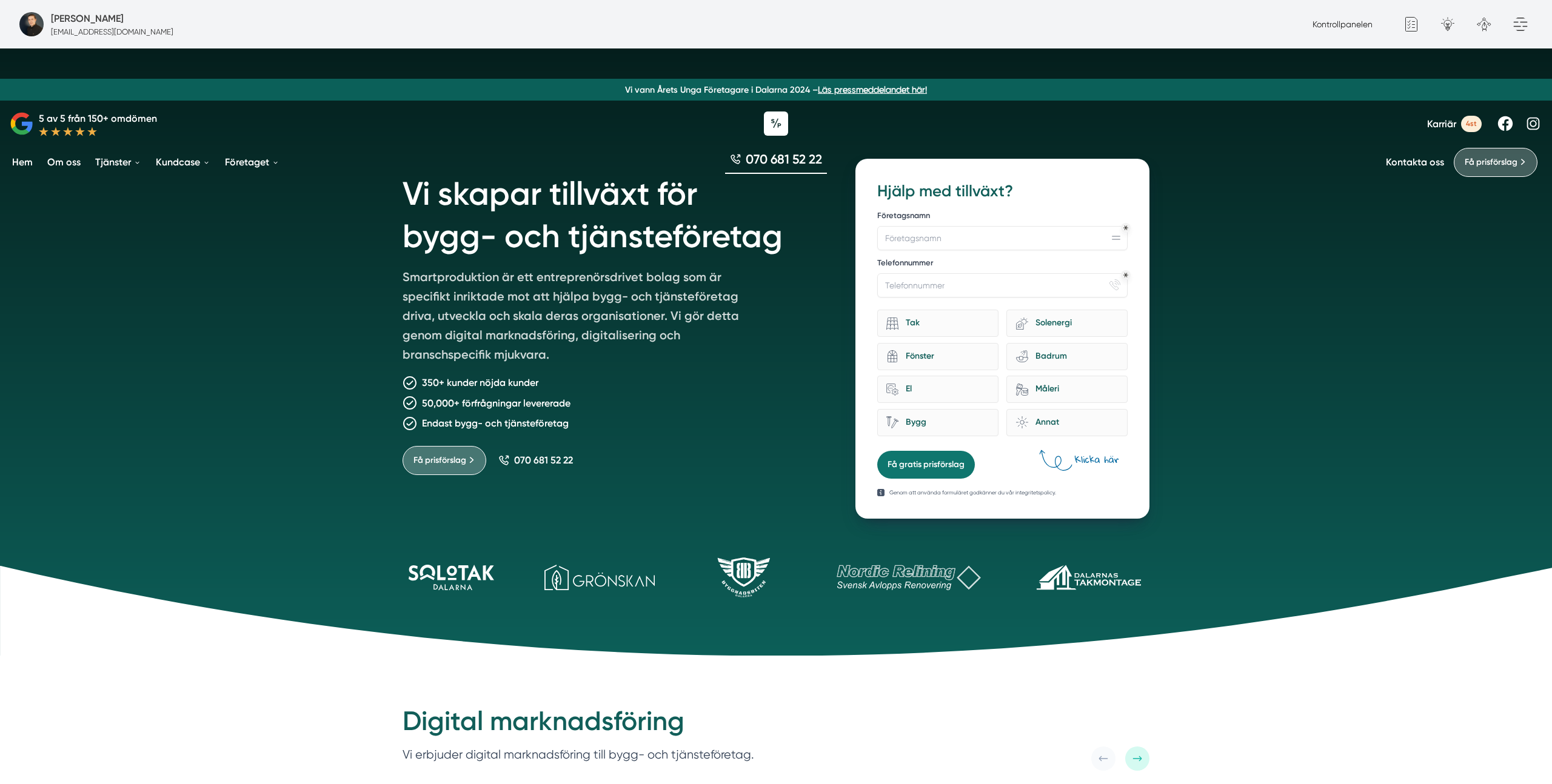
drag, startPoint x: 618, startPoint y: 282, endPoint x: 378, endPoint y: 213, distance: 249.7
click at [617, 281] on p "Smartproduktion är ett entreprenörsdrivet bolag som är specifikt inriktade mot …" at bounding box center [576, 318] width 349 height 102
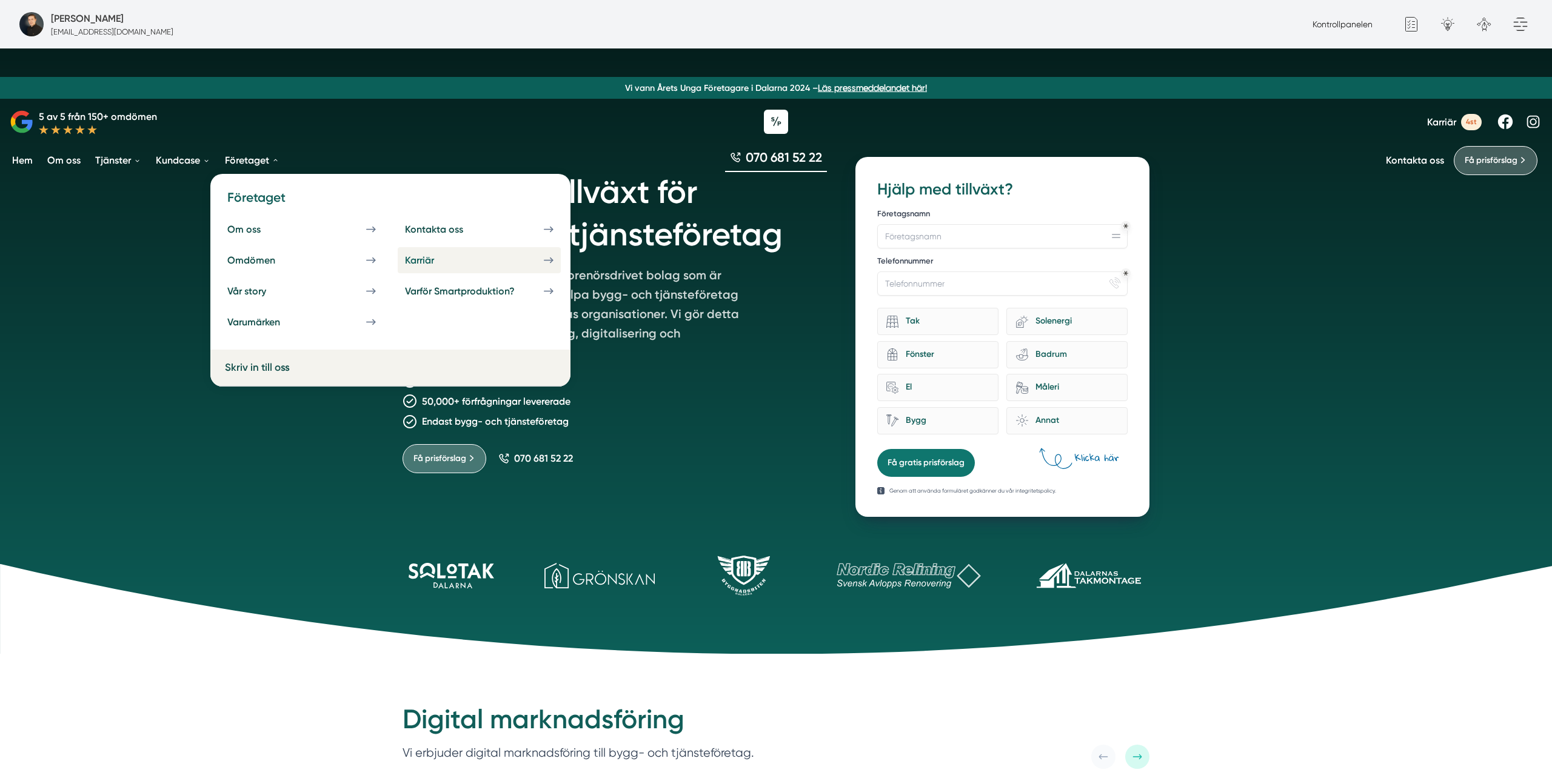
click at [464, 270] on link "Karriär" at bounding box center [479, 260] width 163 height 26
drag, startPoint x: 593, startPoint y: 270, endPoint x: 569, endPoint y: 266, distance: 24.3
click at [593, 270] on p "Smartproduktion är ett entreprenörsdrivet bolag som är specifikt inriktade mot …" at bounding box center [576, 316] width 349 height 102
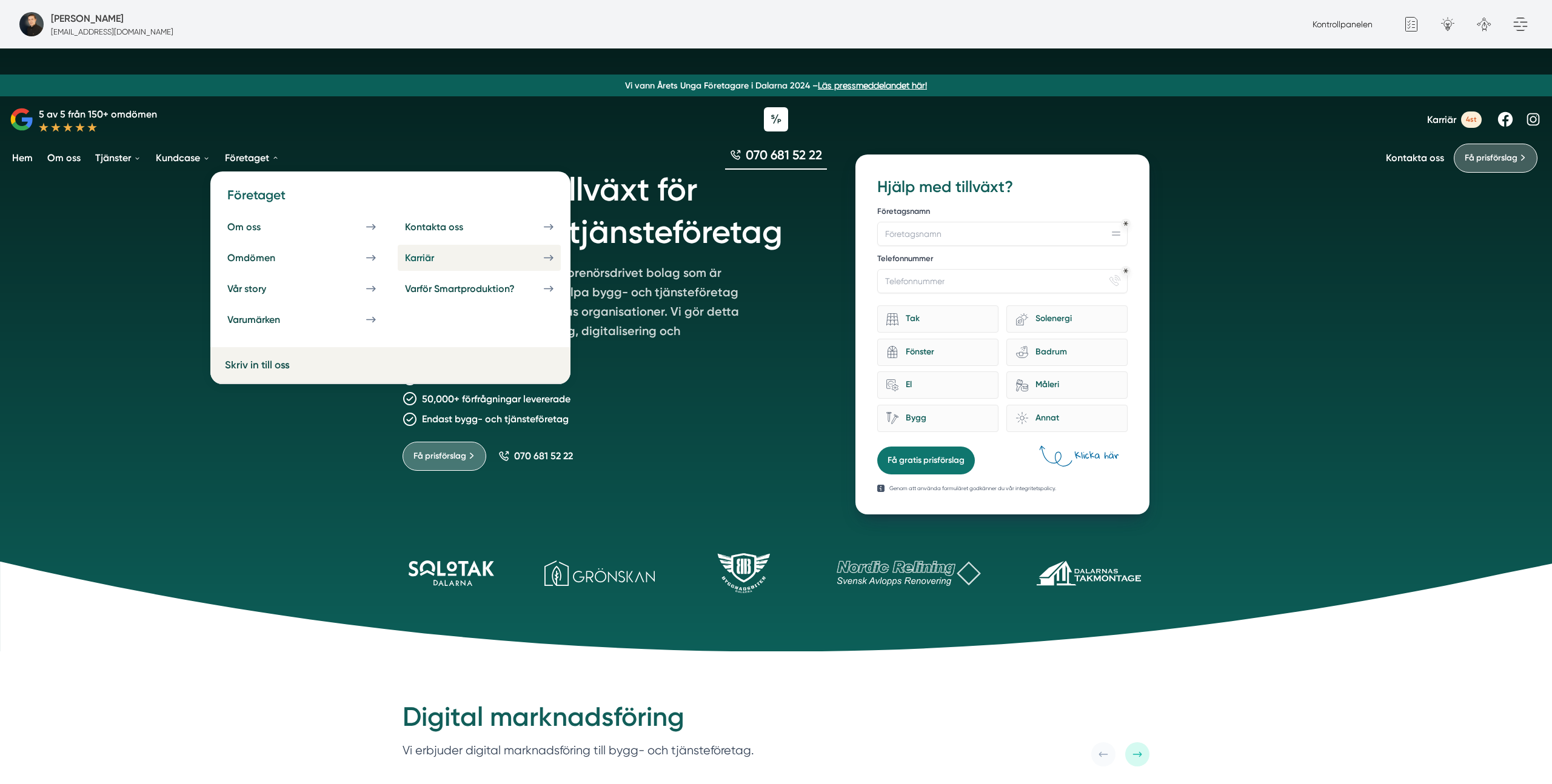
click at [475, 270] on link "Karriär" at bounding box center [479, 258] width 163 height 26
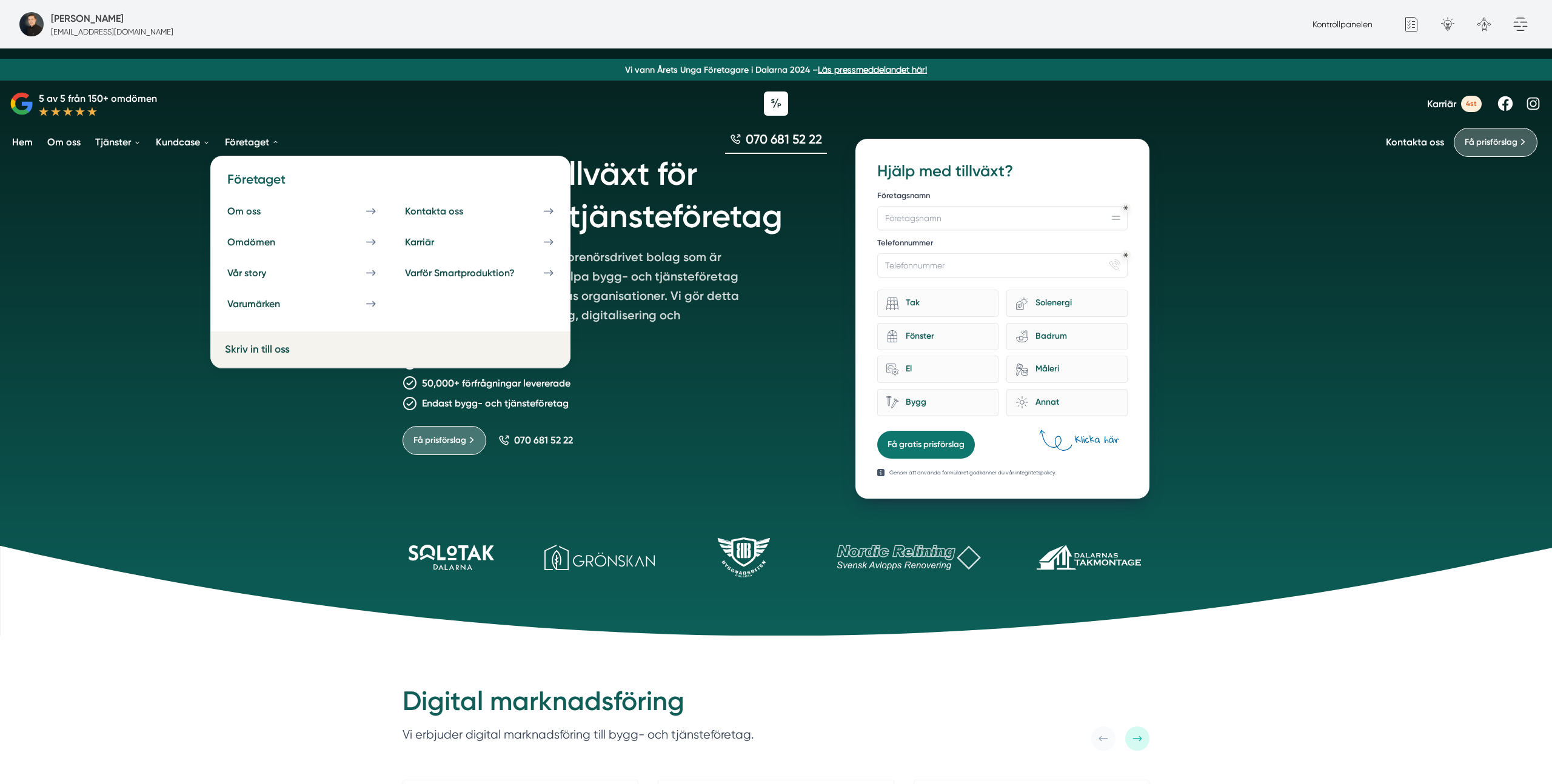
scroll to position [23, 0]
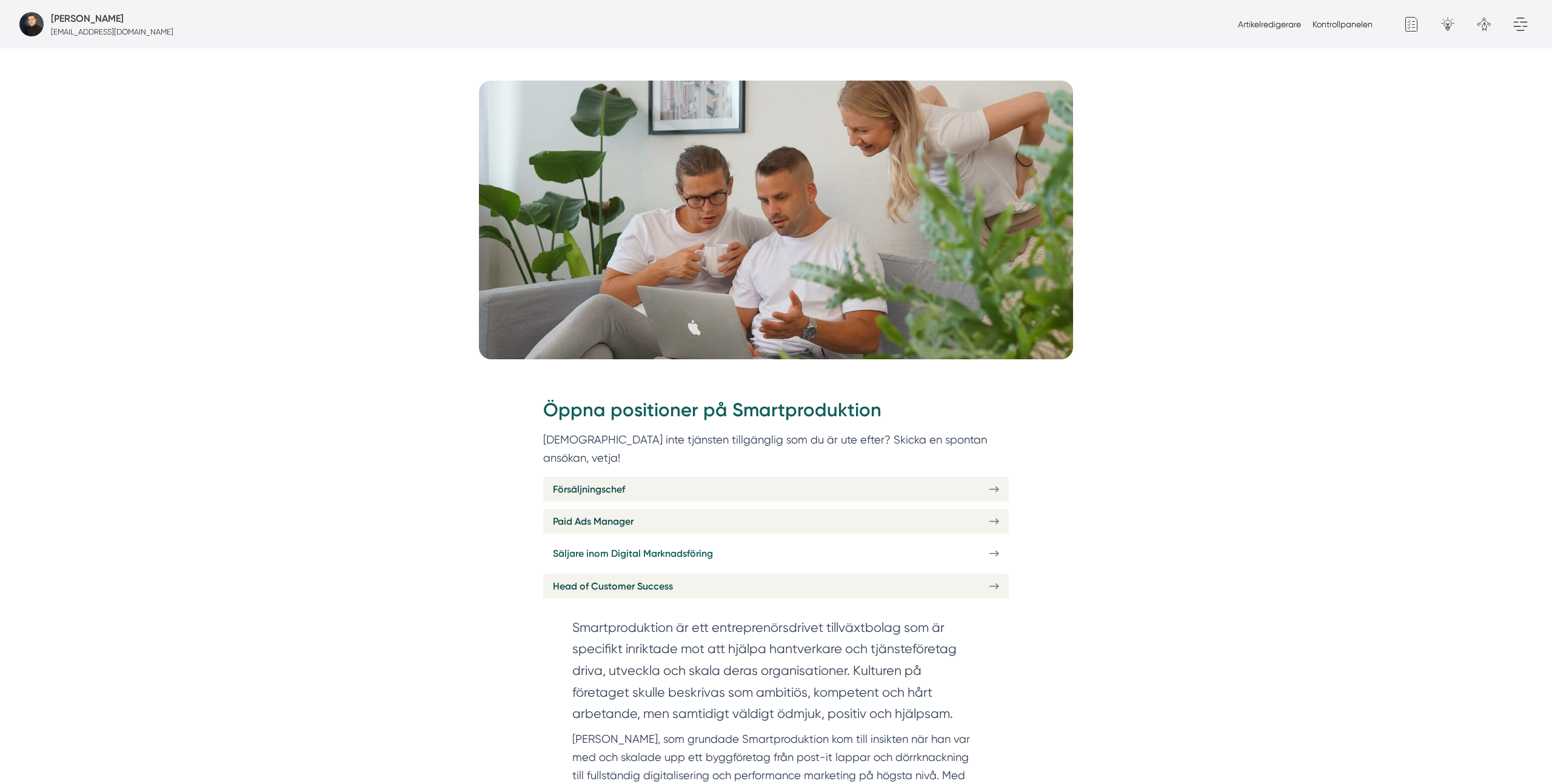
scroll to position [332, 0]
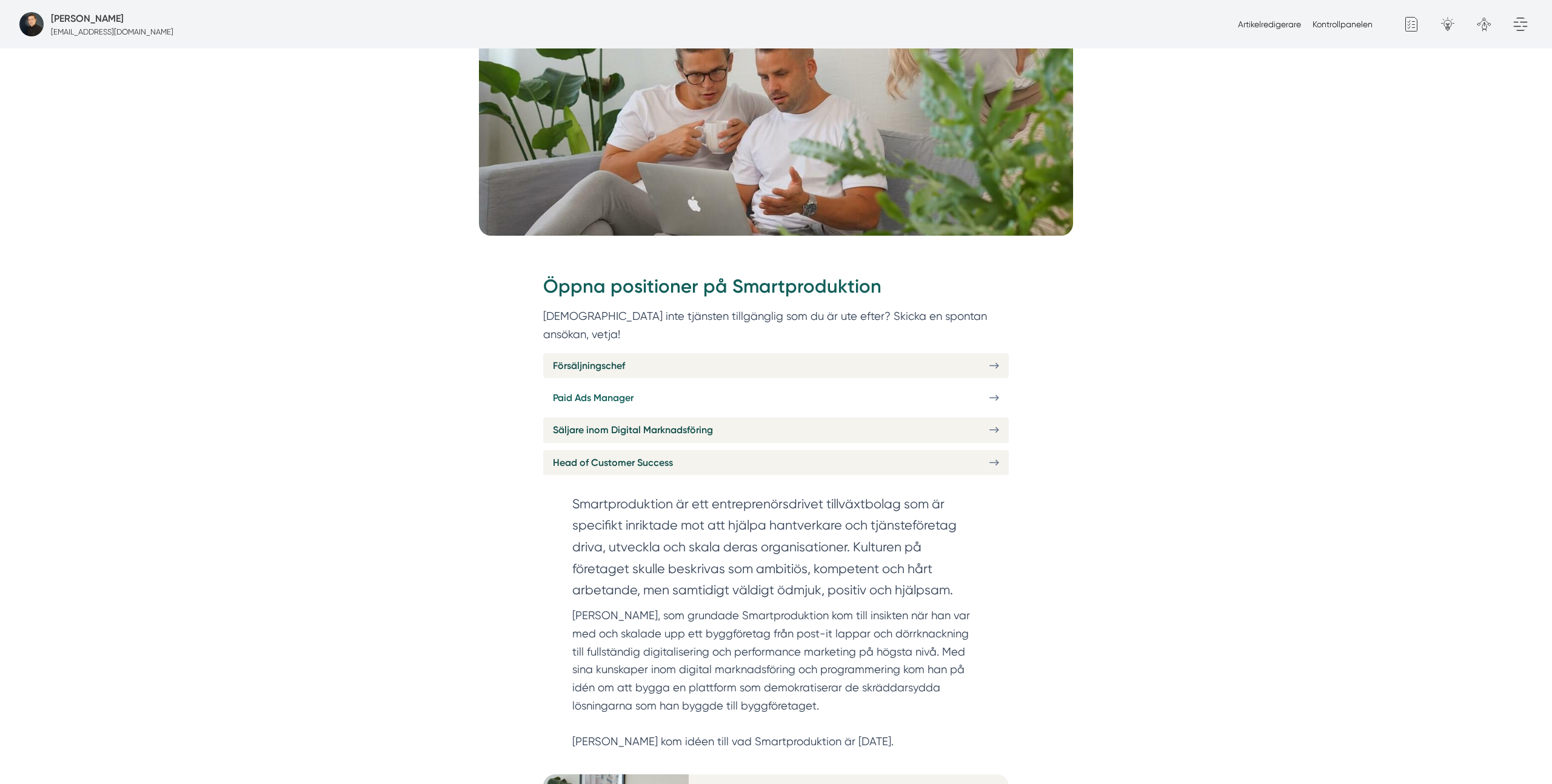
click at [674, 385] on link "Paid Ads Manager" at bounding box center [776, 397] width 466 height 24
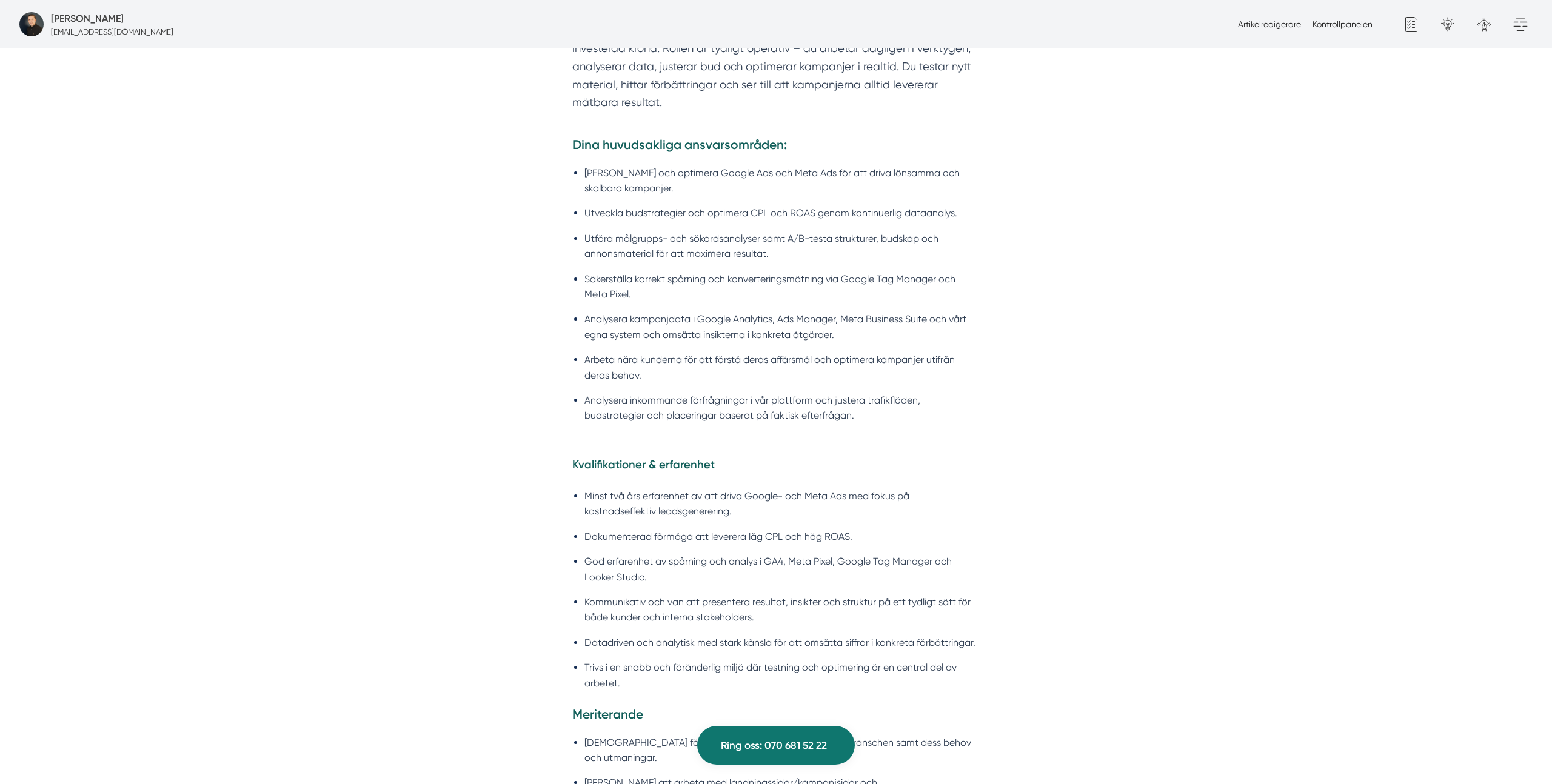
scroll to position [1035, 0]
click at [795, 181] on ul "[PERSON_NAME] och optimera Google Ads och Meta Ads för att driva lönsamma och s…" at bounding box center [776, 293] width 407 height 280
click at [791, 200] on li "Utveckla budstrategier och optimera CPL och ROAS genom kontinuerlig dataanalys." at bounding box center [782, 208] width 395 height 15
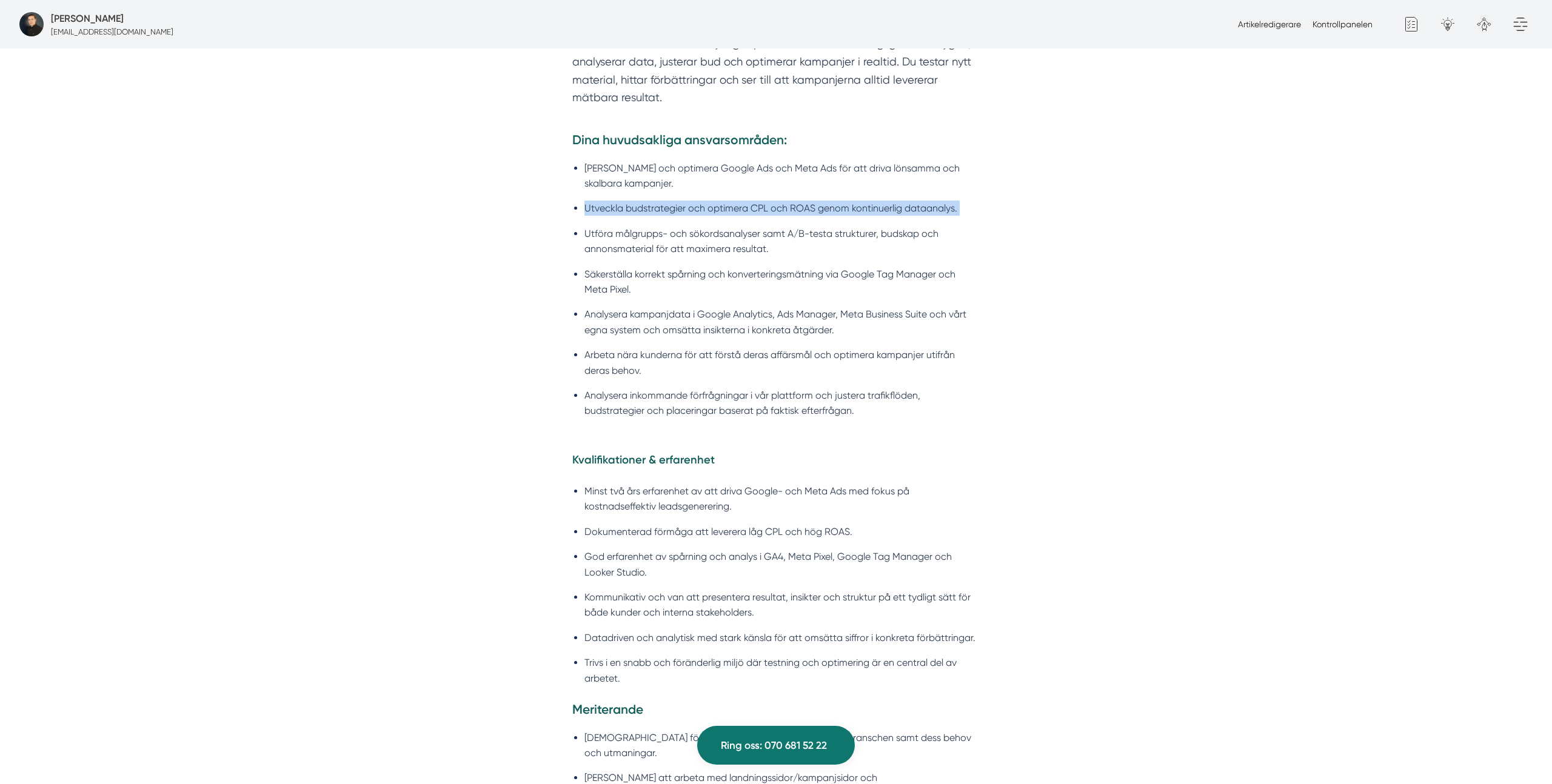
click at [791, 200] on li "Utveckla budstrategier och optimera CPL och ROAS genom kontinuerlig dataanalys." at bounding box center [782, 208] width 395 height 15
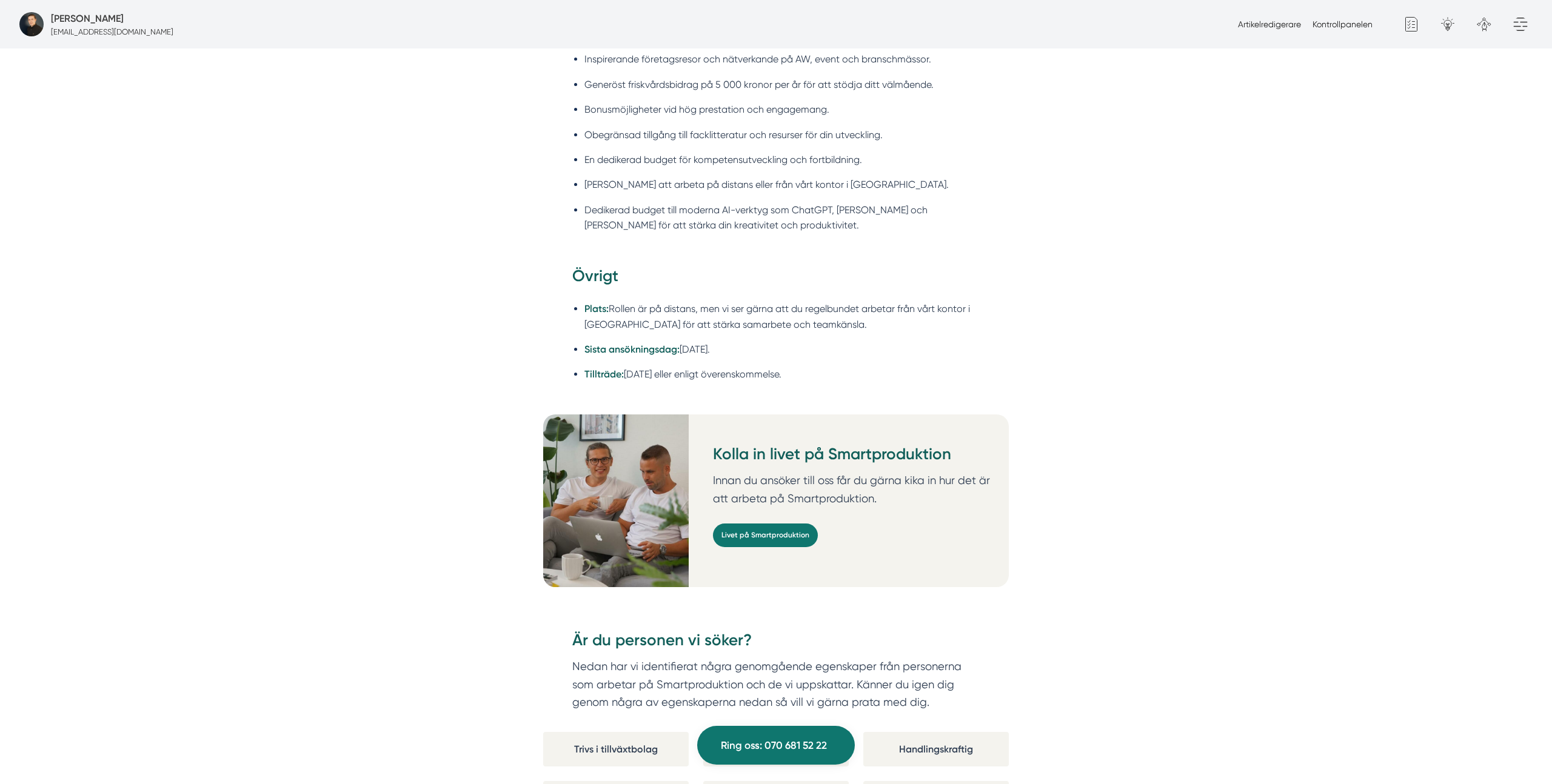
scroll to position [1888, 0]
click at [689, 300] on li "Plats: Rollen är på distans, men vi ser gärna att du regelbundet arbetar från v…" at bounding box center [782, 315] width 395 height 31
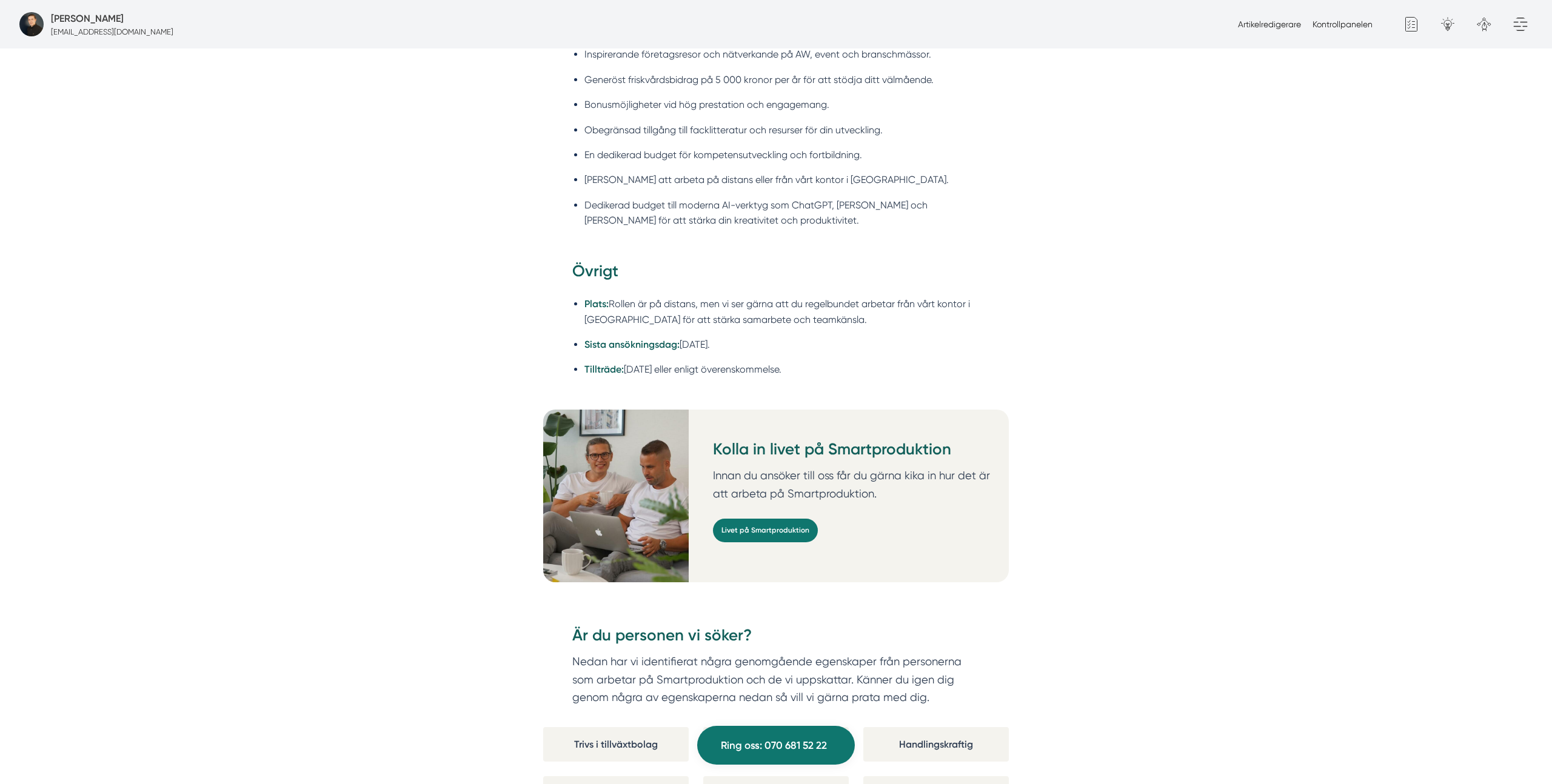
drag, startPoint x: 1409, startPoint y: 524, endPoint x: 1388, endPoint y: 527, distance: 21.2
click at [1409, 524] on div "Om Smartproduktion Vi på Smartproduktion hjälper bygg- och tjänsteföretag att s…" at bounding box center [776, 445] width 1552 height 3258
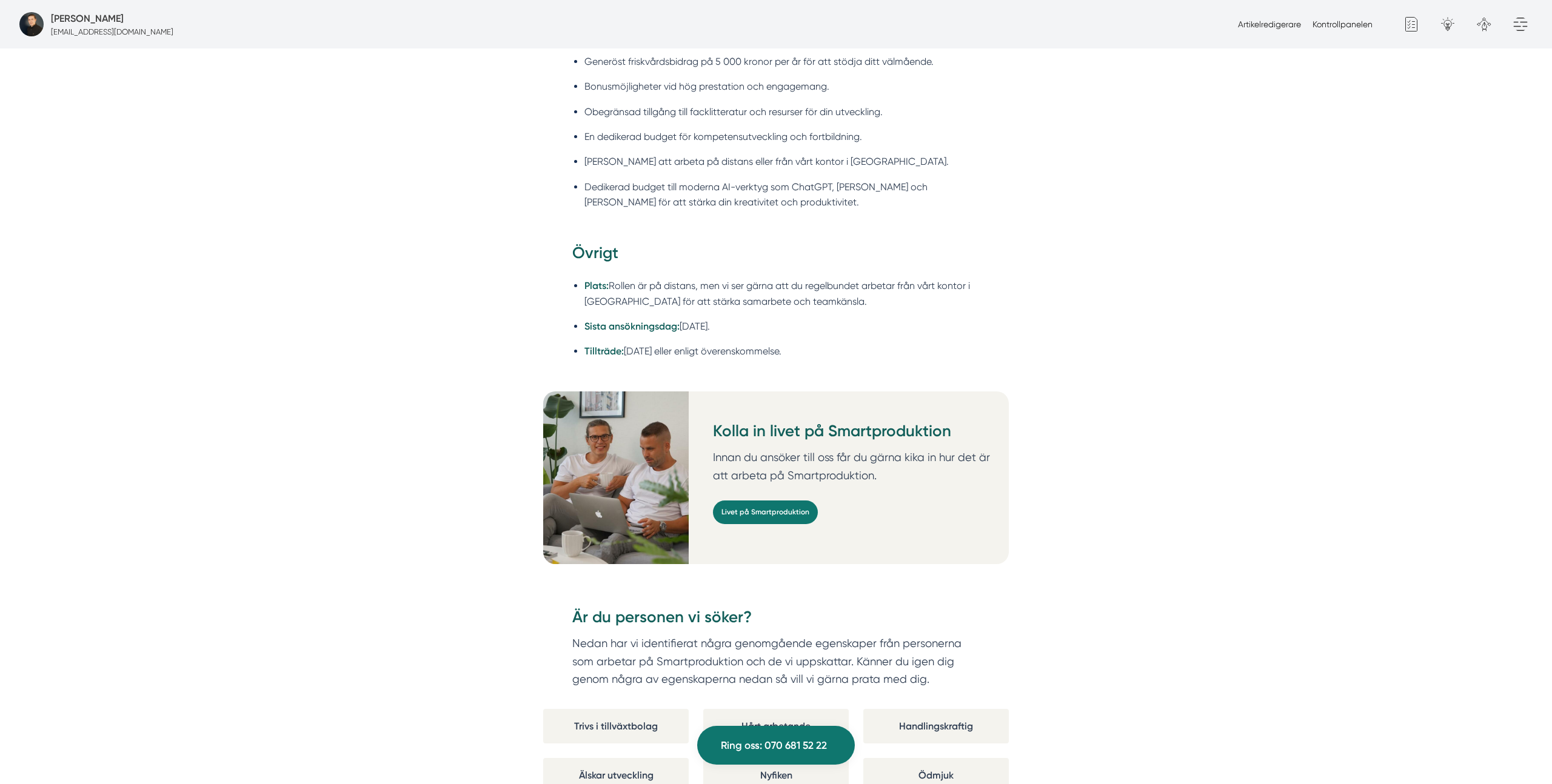
scroll to position [1914, 0]
